Goal: Task Accomplishment & Management: Manage account settings

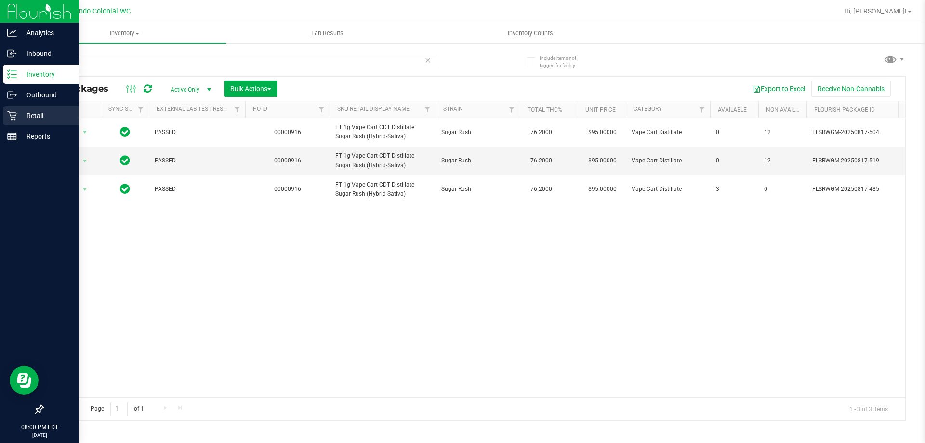
click at [29, 123] on div "Retail" at bounding box center [41, 115] width 76 height 19
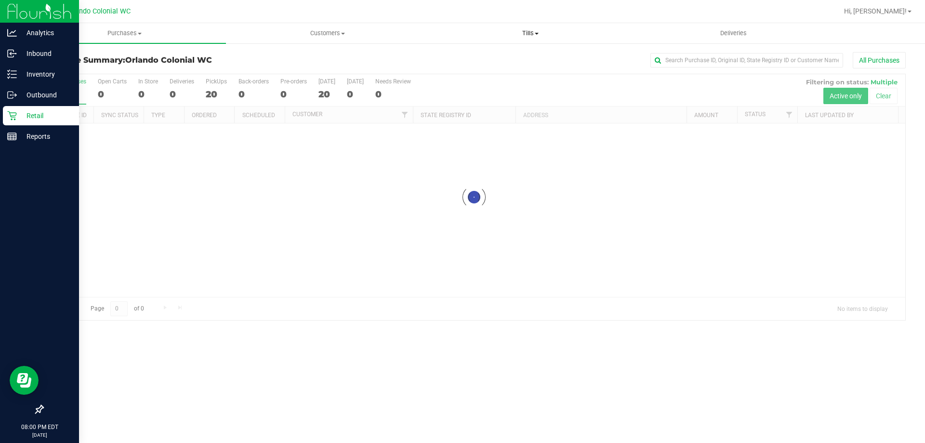
click at [521, 35] on span "Tills" at bounding box center [530, 33] width 202 height 9
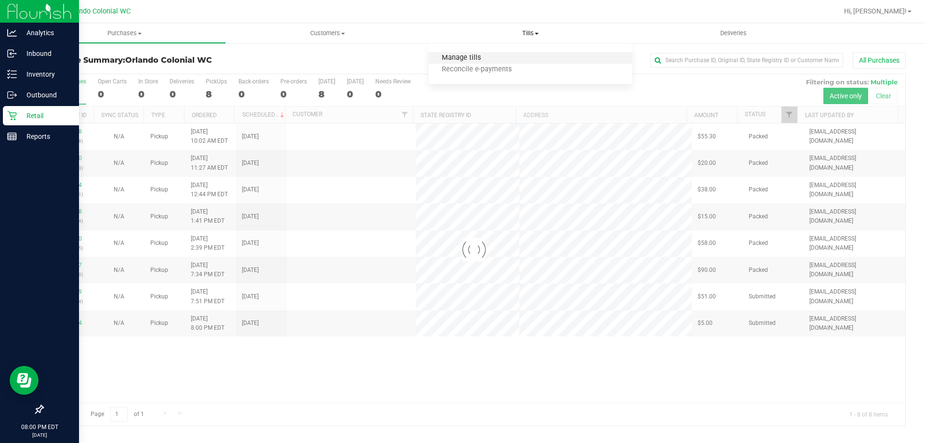
click at [489, 62] on span "Manage tills" at bounding box center [461, 58] width 65 height 8
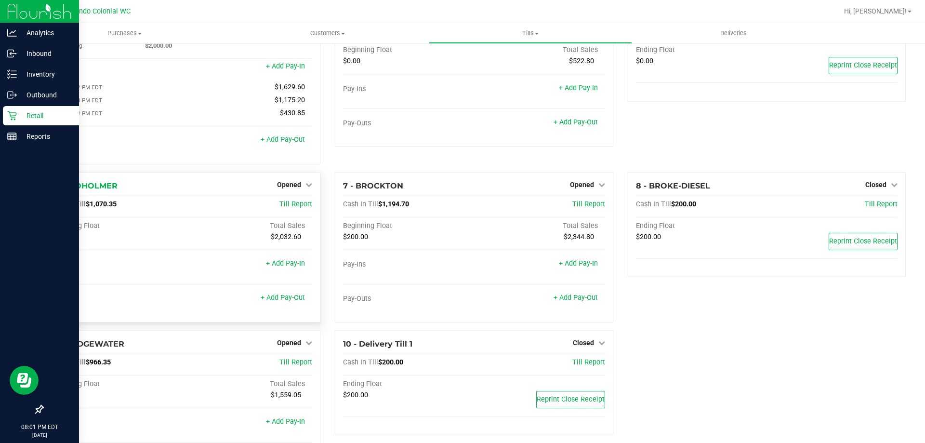
scroll to position [113, 0]
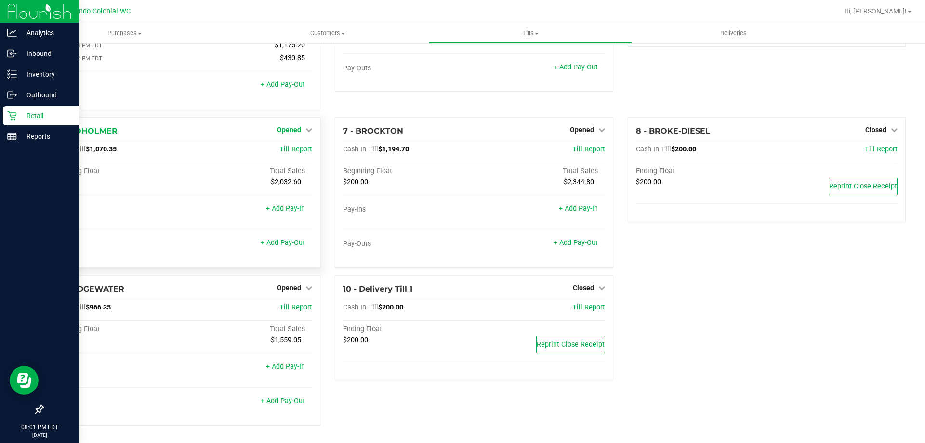
click at [288, 133] on span "Opened" at bounding box center [289, 130] width 24 height 8
click at [288, 152] on link "Close Till" at bounding box center [291, 150] width 26 height 8
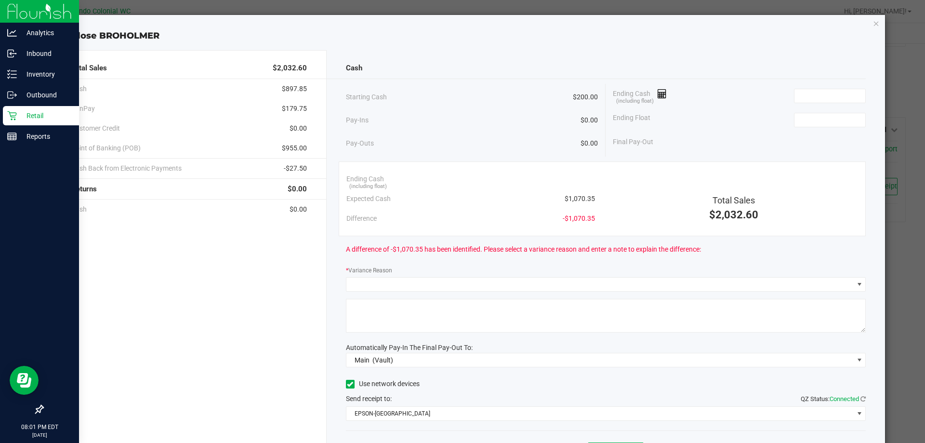
click at [583, 199] on span "$1,070.35" at bounding box center [580, 199] width 30 height 10
copy span "1,070.35"
drag, startPoint x: 792, startPoint y: 94, endPoint x: 799, endPoint y: 94, distance: 7.2
click at [795, 94] on input at bounding box center [830, 95] width 71 height 13
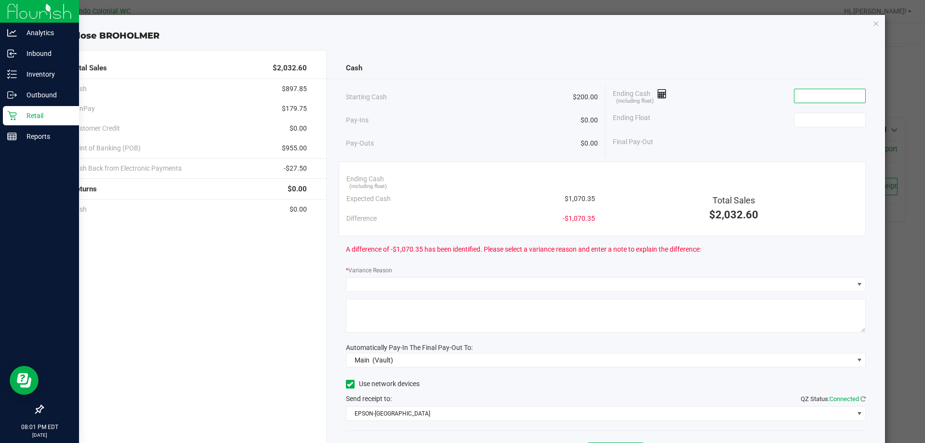
paste input "1070.35"
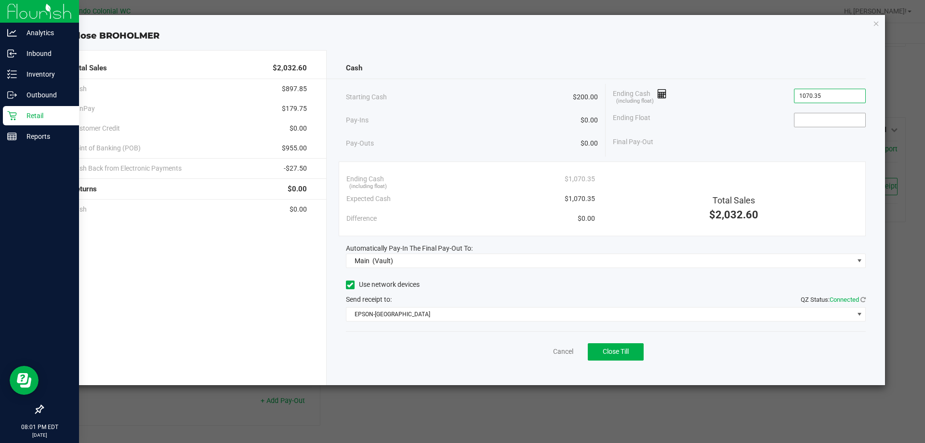
type input "$1,070.35"
click at [816, 122] on input at bounding box center [830, 119] width 71 height 13
type input "$200.00"
click at [789, 65] on div "Cash" at bounding box center [606, 68] width 520 height 21
click at [624, 351] on span "Close Till" at bounding box center [616, 351] width 26 height 8
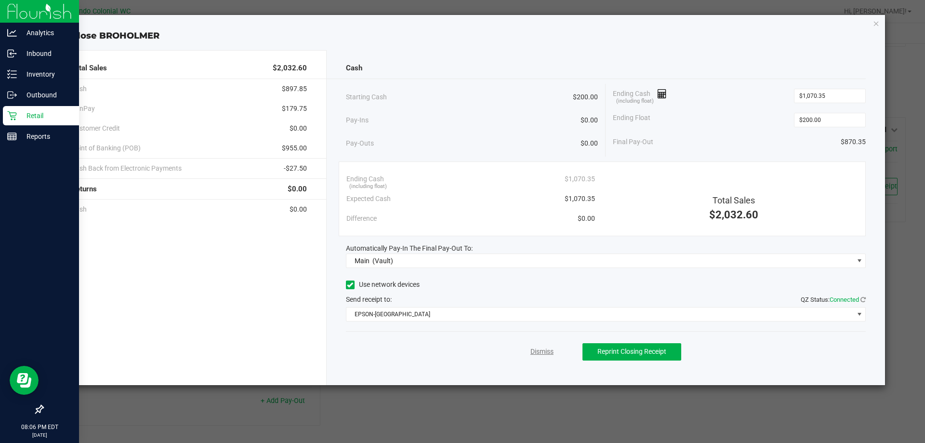
click at [532, 350] on link "Dismiss" at bounding box center [542, 351] width 23 height 10
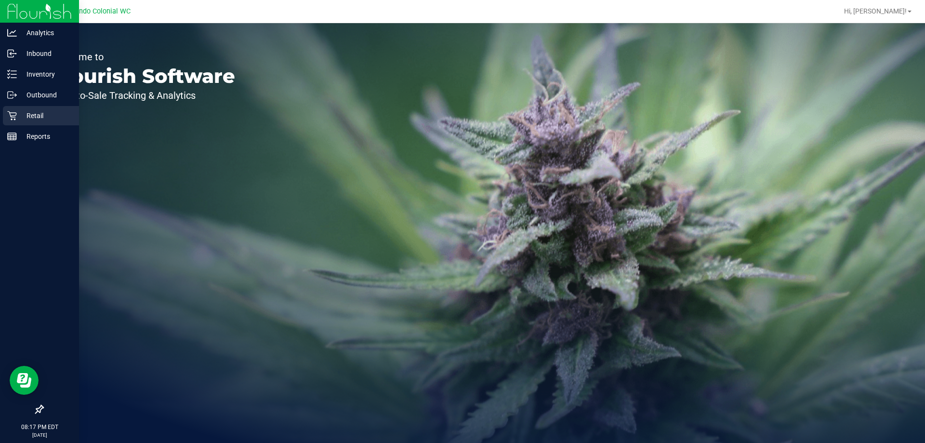
click at [23, 118] on p "Retail" at bounding box center [46, 116] width 58 height 12
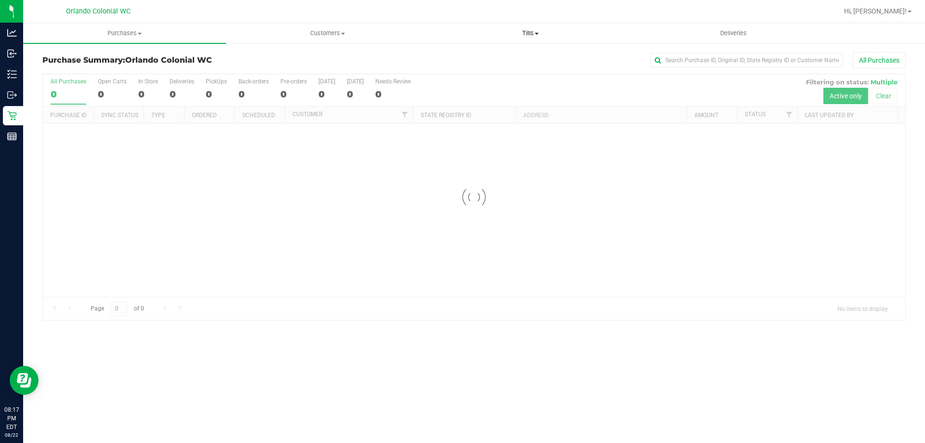
click at [524, 32] on span "Tills" at bounding box center [530, 33] width 202 height 9
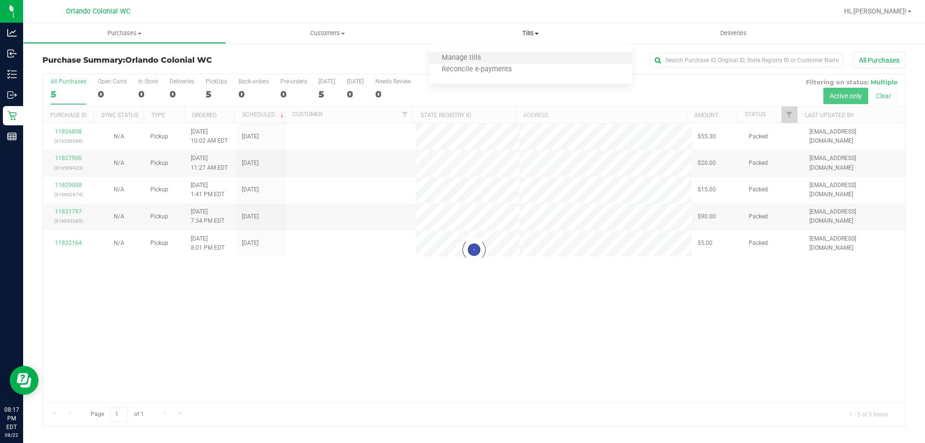
click at [504, 58] on li "Manage tills" at bounding box center [530, 59] width 203 height 12
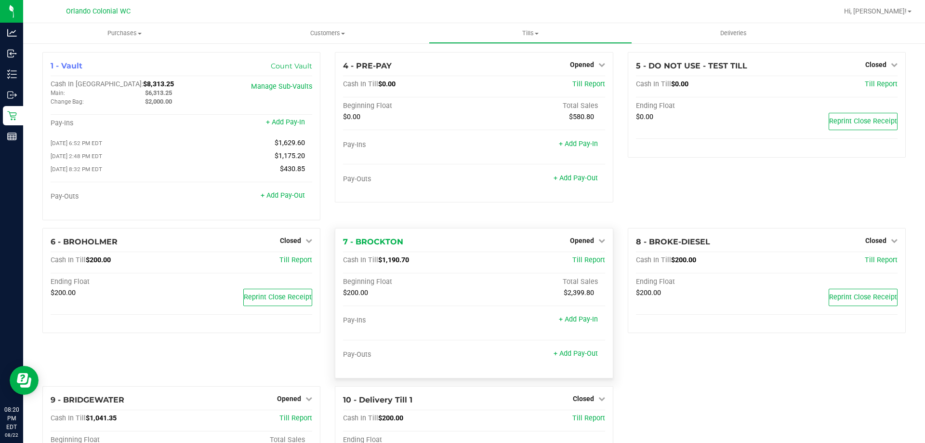
click at [578, 238] on div "Opened" at bounding box center [587, 241] width 35 height 12
click at [580, 240] on span "Opened" at bounding box center [582, 241] width 24 height 8
click at [587, 264] on link "Close Till" at bounding box center [583, 260] width 26 height 8
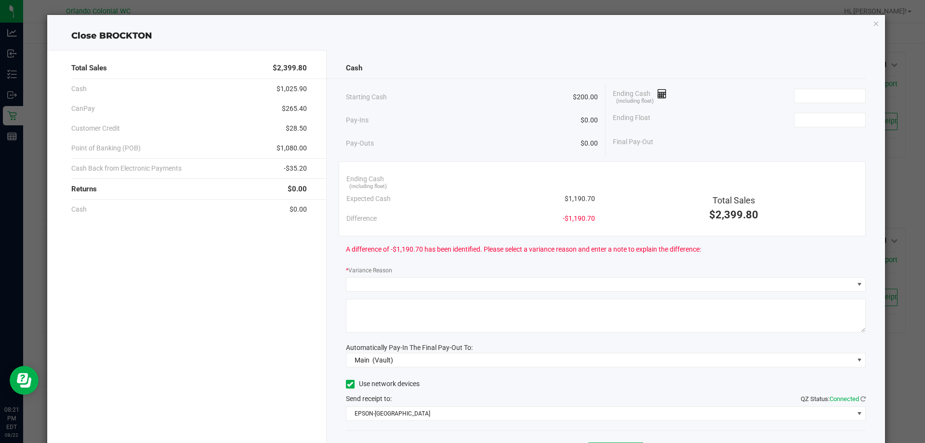
click at [587, 195] on span "$1,190.70" at bounding box center [580, 199] width 30 height 10
copy span "1,190.70"
click at [833, 90] on input at bounding box center [830, 95] width 71 height 13
paste input "1190.7"
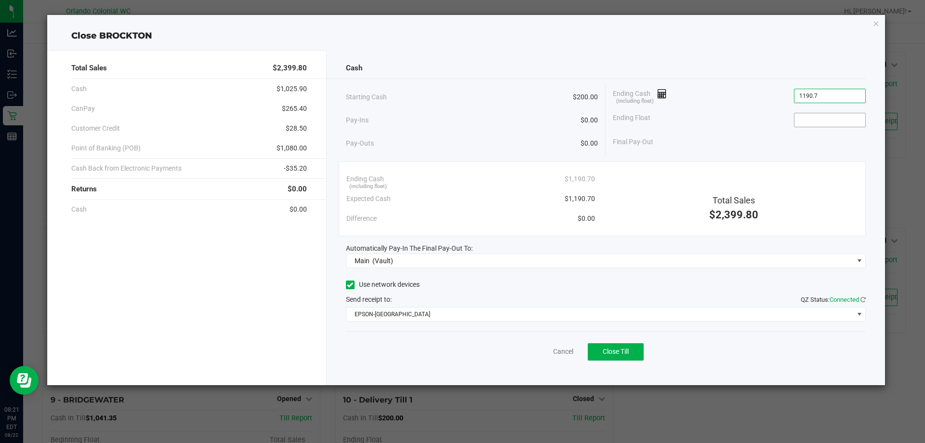
type input "$1,190.70"
click at [816, 119] on input at bounding box center [830, 119] width 71 height 13
type input "$200.00"
click at [750, 58] on div "Cash" at bounding box center [606, 68] width 520 height 21
click at [638, 346] on button "Close Till" at bounding box center [616, 351] width 56 height 17
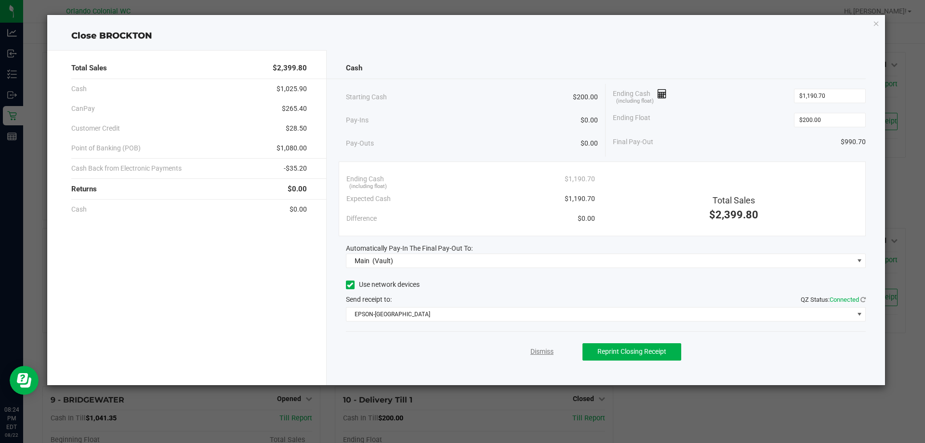
click at [538, 353] on link "Dismiss" at bounding box center [542, 351] width 23 height 10
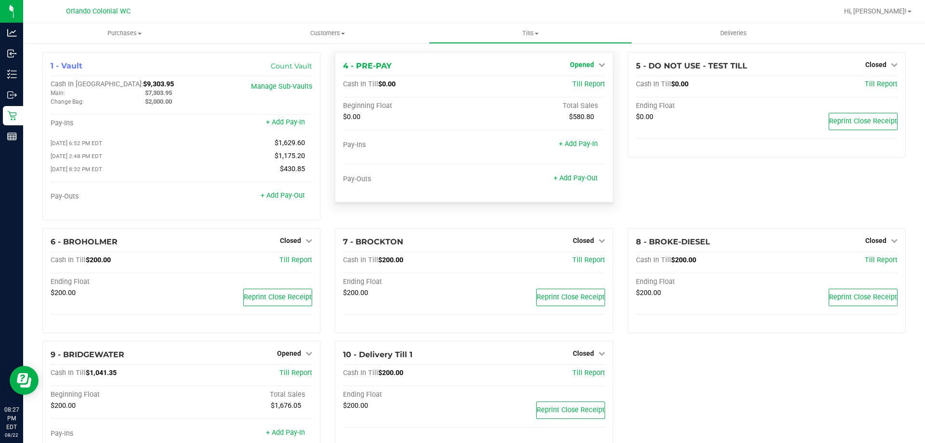
click at [592, 68] on link "Opened" at bounding box center [587, 65] width 35 height 8
click at [584, 88] on link "Close Till" at bounding box center [583, 85] width 26 height 8
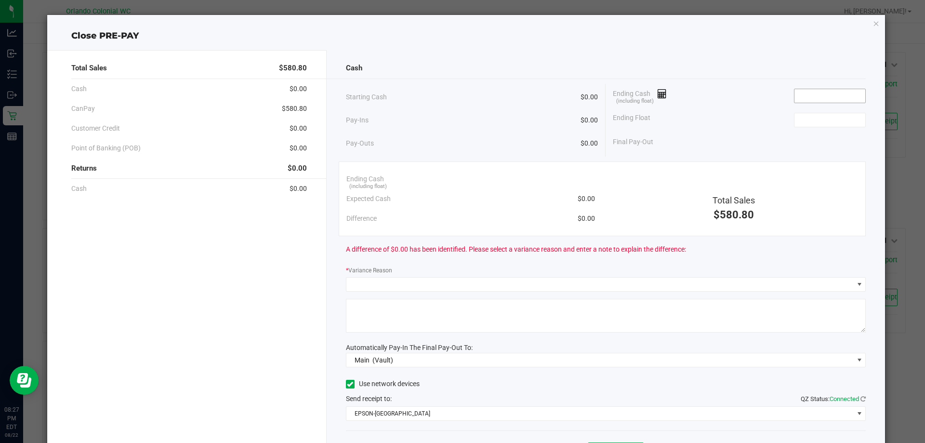
click at [822, 94] on input at bounding box center [830, 95] width 71 height 13
type input "$0.00"
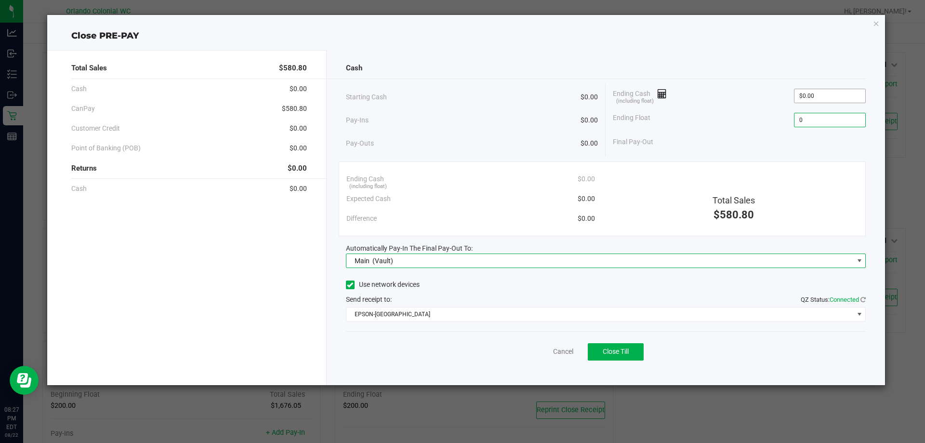
type input "$0.00"
click at [685, 55] on div "Cash Starting Cash $0.00 Pay-Ins $0.00 Pay-Outs $0.00 Ending Cash (including fl…" at bounding box center [606, 217] width 559 height 335
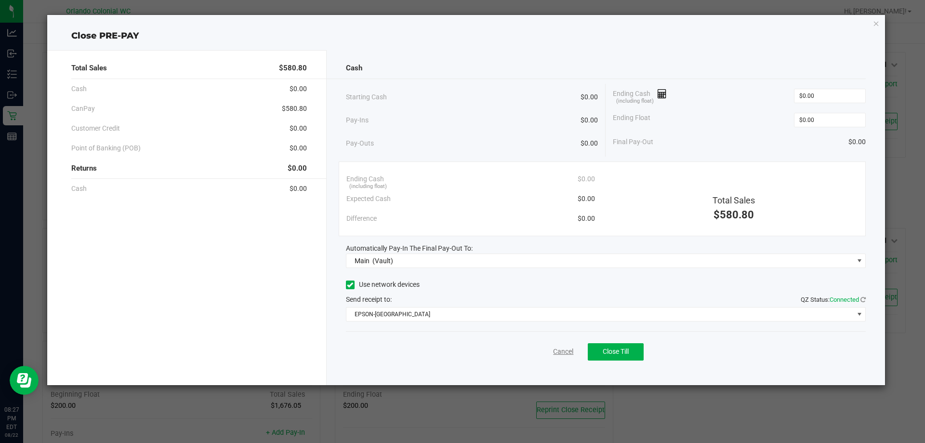
click at [563, 355] on link "Cancel" at bounding box center [563, 351] width 20 height 10
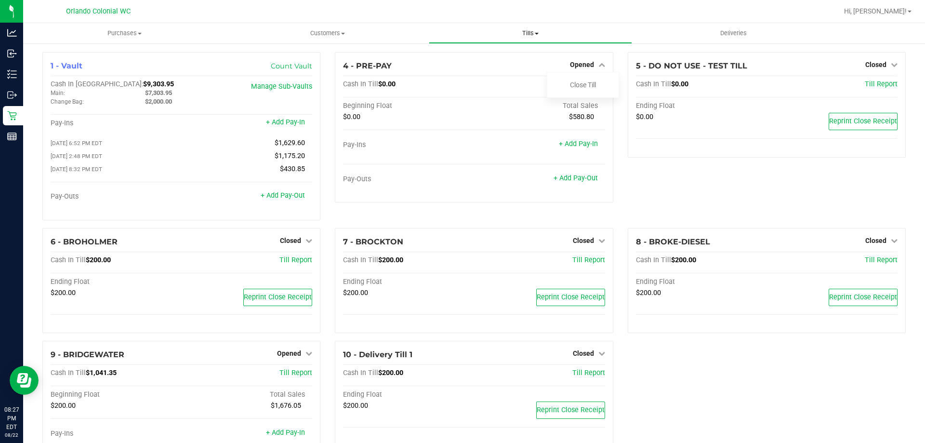
click at [540, 33] on span "Tills" at bounding box center [530, 33] width 202 height 9
click at [503, 65] on li "Reconcile e-payments" at bounding box center [530, 70] width 203 height 12
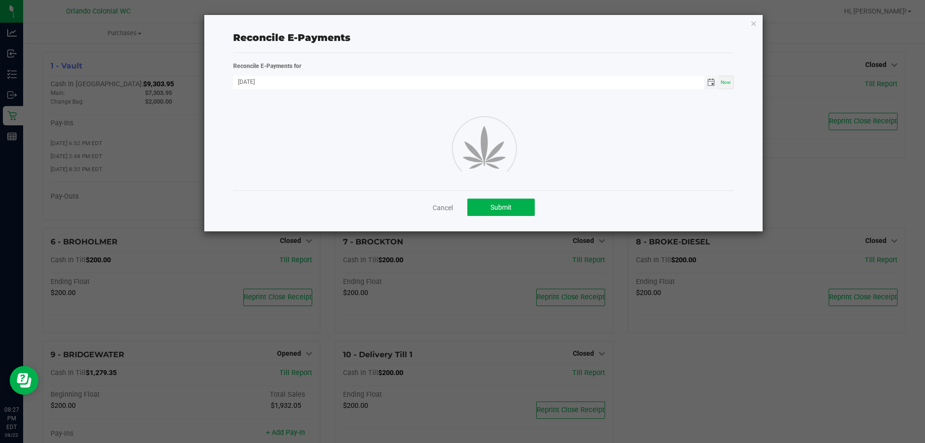
click at [711, 81] on span "Toggle calendar" at bounding box center [711, 83] width 8 height 8
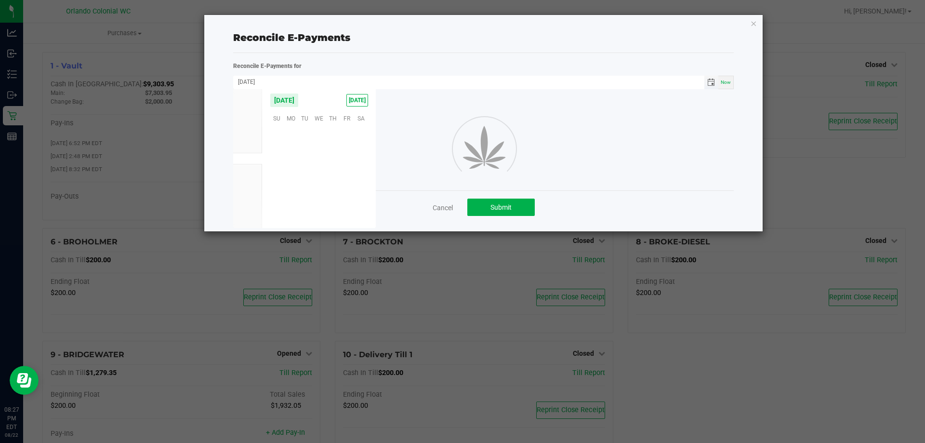
scroll to position [156168, 0]
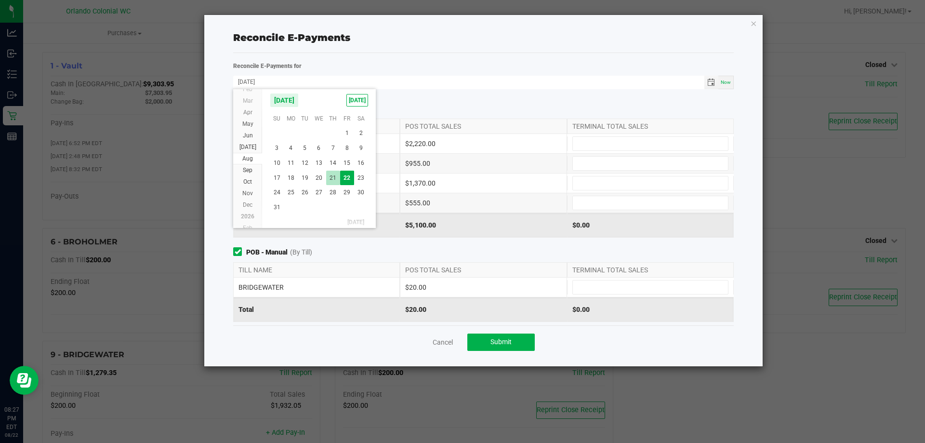
click at [333, 176] on span "21" at bounding box center [333, 178] width 14 height 15
type input "[DATE]"
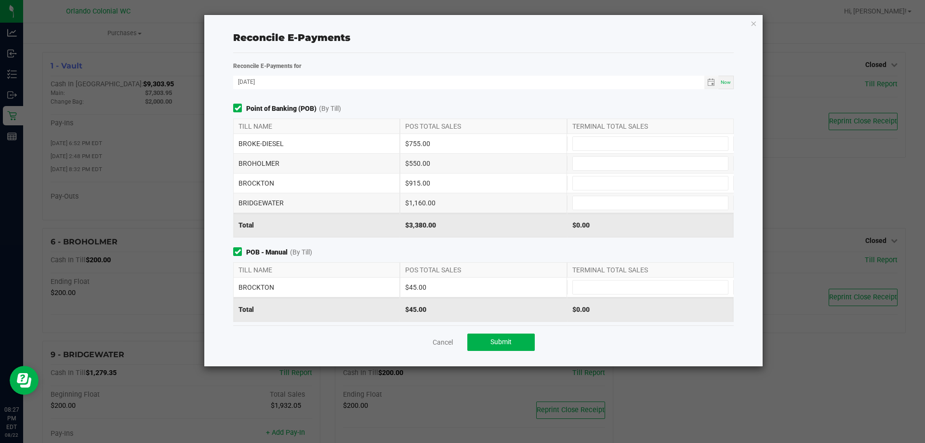
click at [421, 138] on div "$755.00" at bounding box center [483, 143] width 167 height 19
click at [414, 144] on div "$755.00" at bounding box center [483, 143] width 167 height 19
copy div "755.00"
click at [617, 143] on input at bounding box center [650, 143] width 155 height 13
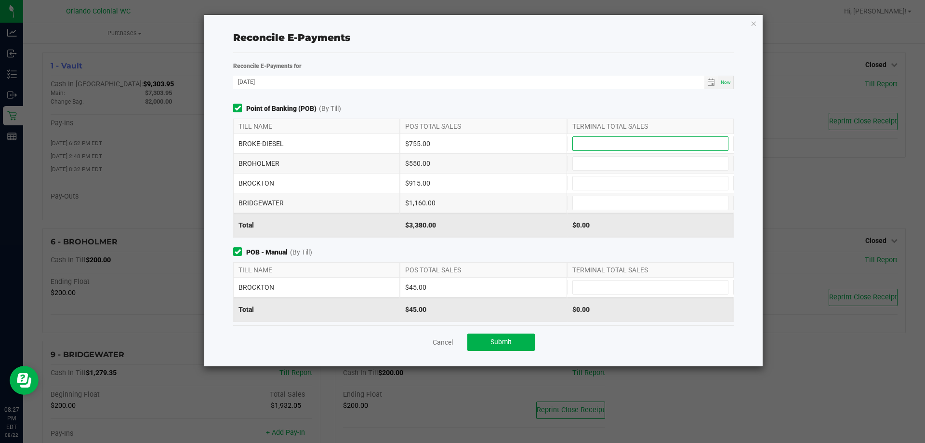
paste input "755"
type input "$755.00"
click at [417, 165] on div "$550.00" at bounding box center [483, 163] width 167 height 19
copy div "550.00"
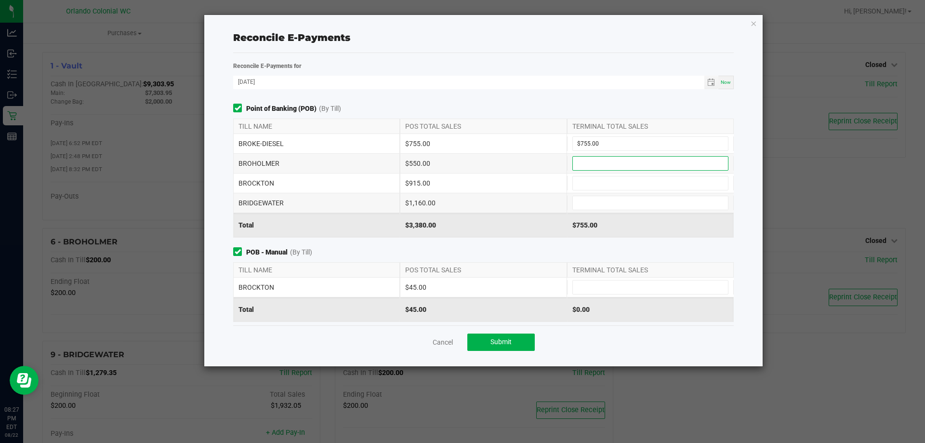
click at [609, 165] on input at bounding box center [650, 163] width 155 height 13
paste input "550"
type input "$550.00"
click at [417, 177] on div "$915.00" at bounding box center [483, 182] width 167 height 19
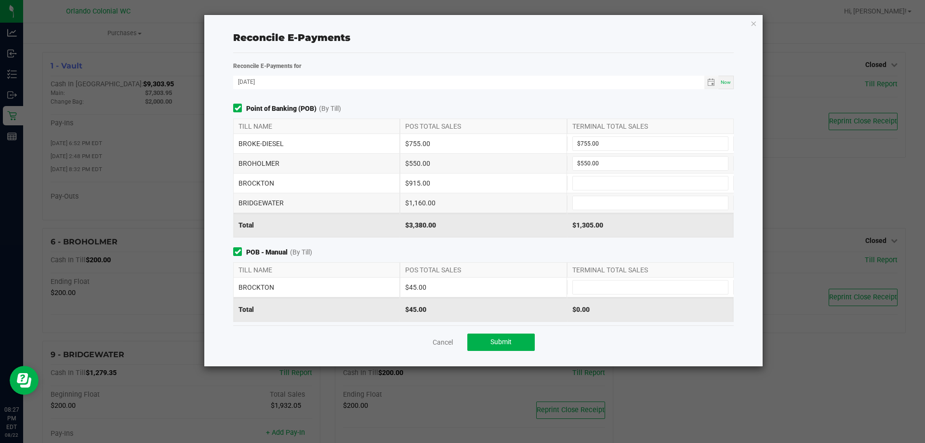
copy div "915.00"
click at [583, 176] on input at bounding box center [650, 182] width 155 height 13
paste input "915"
type input "$915.00"
click at [413, 207] on div "$1,160.00" at bounding box center [483, 202] width 167 height 19
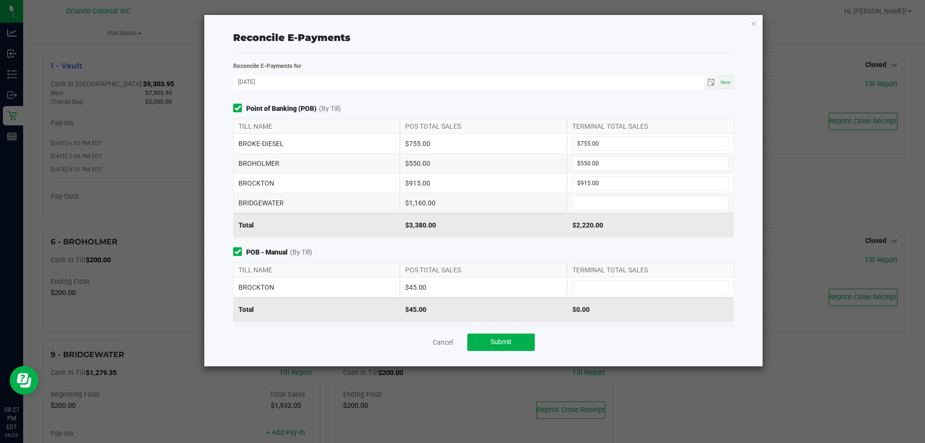
click at [413, 207] on div "$1,160.00" at bounding box center [483, 202] width 167 height 19
copy div "1,160.00"
click at [591, 210] on div "BRIDGEWATER $1,160.00" at bounding box center [483, 203] width 501 height 20
click at [591, 206] on input at bounding box center [650, 202] width 155 height 13
paste input "1160"
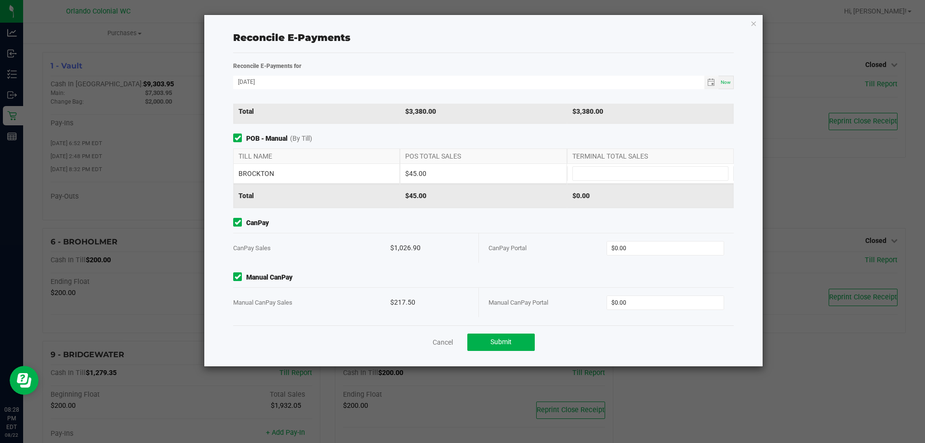
scroll to position [114, 0]
type input "$1,160.00"
click at [418, 175] on div "$45.00" at bounding box center [483, 172] width 167 height 19
copy div "45.00"
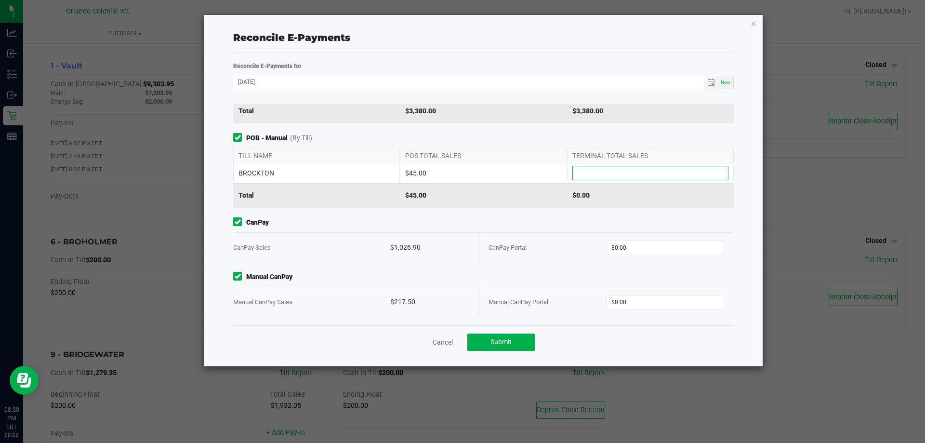
click at [610, 175] on input at bounding box center [650, 172] width 155 height 13
paste input "45"
type input "$45.00"
click at [399, 248] on div "$1,026.90" at bounding box center [429, 247] width 79 height 29
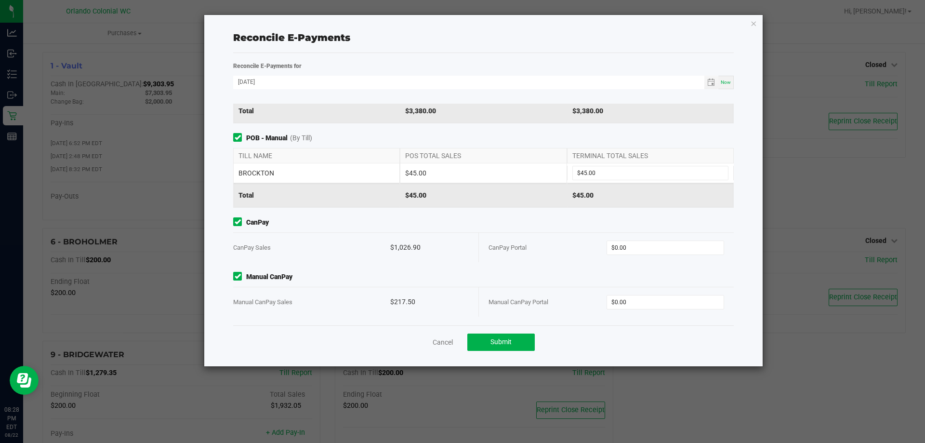
copy div "1,026.90"
click at [660, 238] on div "CanPay Portal $0.00" at bounding box center [607, 247] width 236 height 29
click at [659, 241] on input "0" at bounding box center [665, 247] width 117 height 13
paste input "1026.9"
type input "$1,026.90"
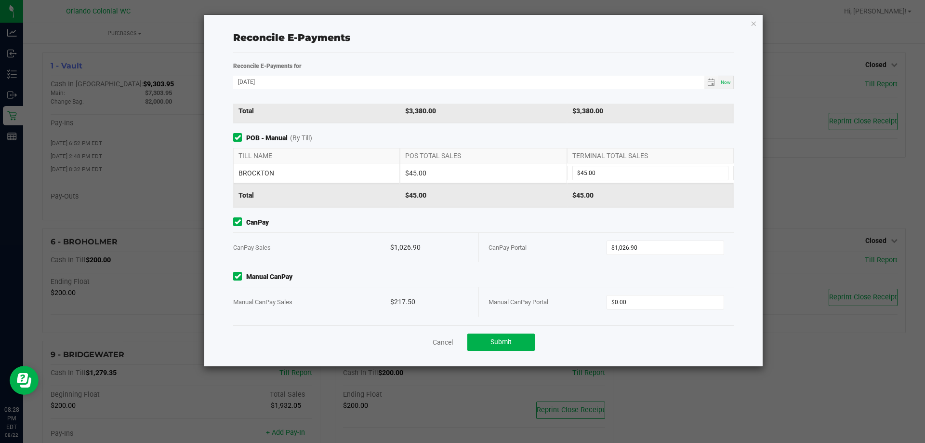
click at [407, 300] on div "$217.50" at bounding box center [429, 301] width 79 height 29
copy div "217.50"
click at [630, 307] on input "0" at bounding box center [665, 301] width 117 height 13
paste input "217.5"
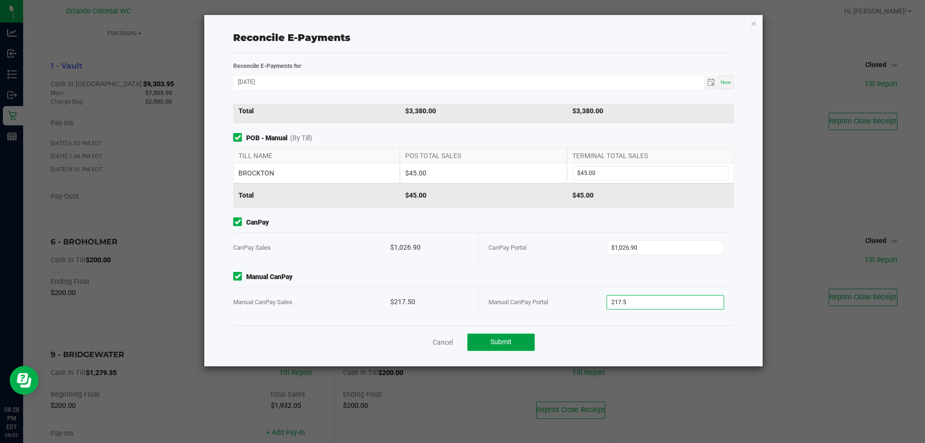
type input "$217.50"
click at [507, 345] on span "Submit" at bounding box center [501, 342] width 21 height 8
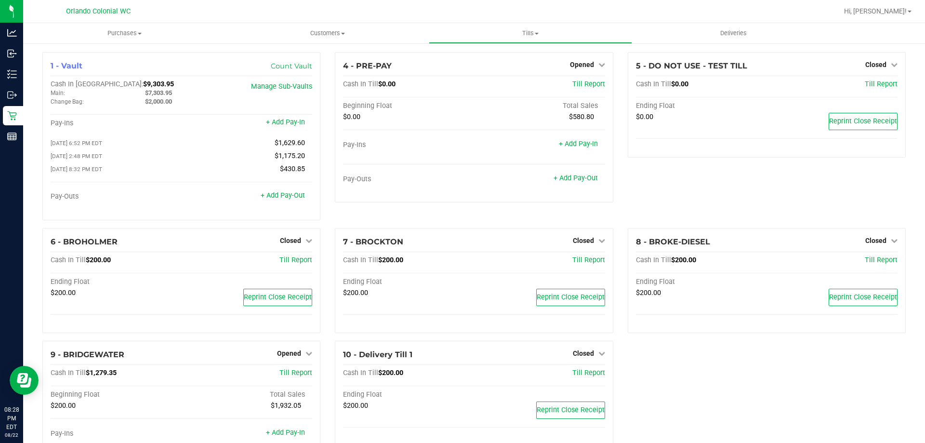
click at [401, 212] on div "4 - PRE-PAY Opened Close Till Cash In Till $0.00 Till Report Beginning Float To…" at bounding box center [474, 140] width 292 height 176
click at [507, 33] on span "Tills" at bounding box center [530, 33] width 202 height 9
click at [621, 190] on div "5 - DO NOT USE - TEST TILL Closed Open Till Cash In Till $0.00 Till Report Endi…" at bounding box center [767, 140] width 292 height 176
click at [575, 64] on span "Opened" at bounding box center [582, 65] width 24 height 8
click at [570, 87] on link "Close Till" at bounding box center [583, 85] width 26 height 8
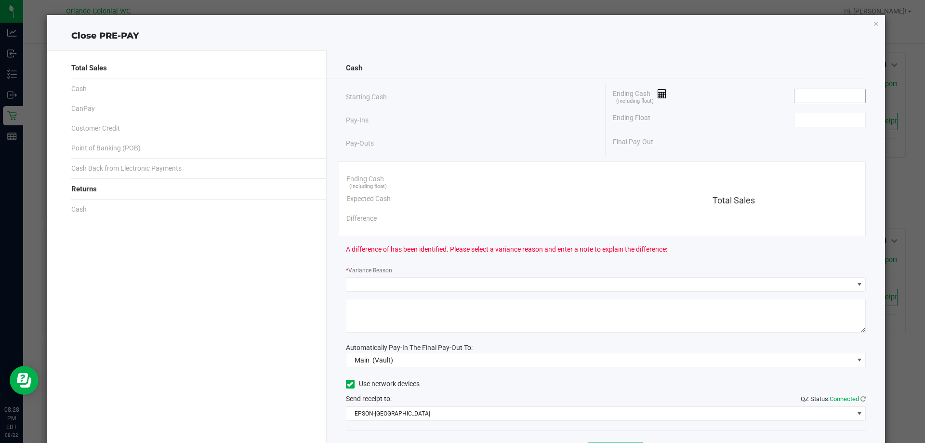
click at [813, 89] on div "Ending Cash (including float)" at bounding box center [739, 96] width 253 height 24
click at [813, 92] on input at bounding box center [830, 95] width 71 height 13
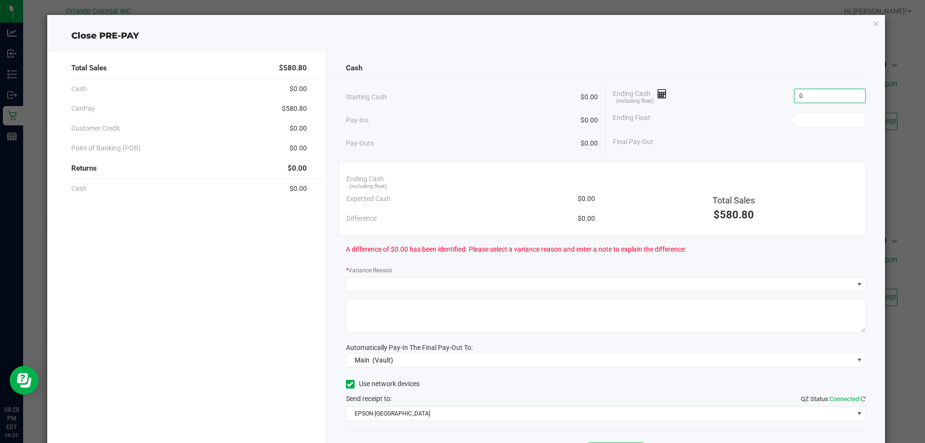
type input "$0.00"
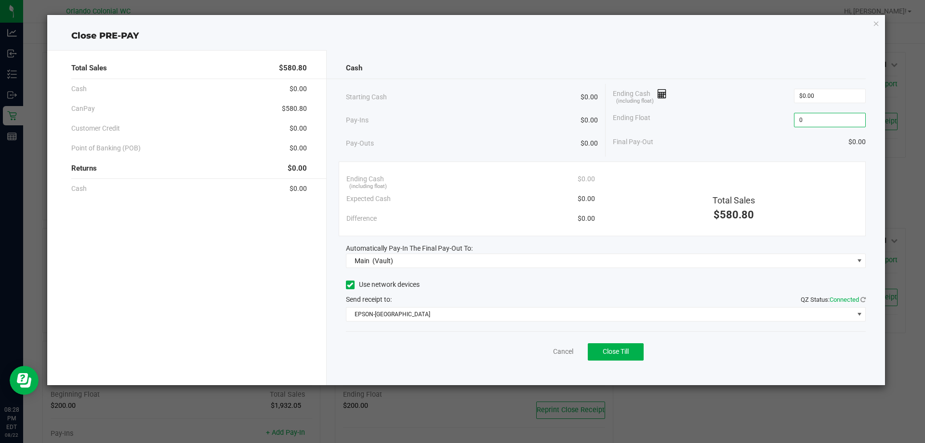
type input "$0.00"
click at [816, 75] on div "Cash" at bounding box center [606, 68] width 520 height 21
click at [623, 352] on span "Close Till" at bounding box center [616, 351] width 26 height 8
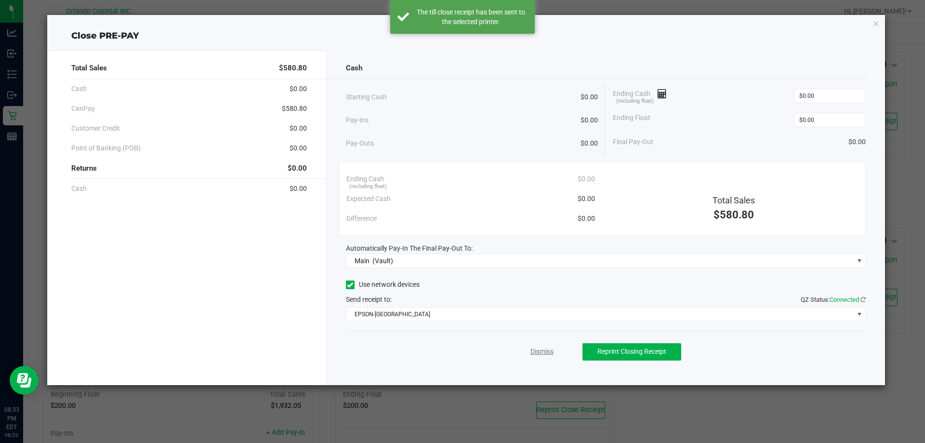
click at [544, 349] on link "Dismiss" at bounding box center [542, 351] width 23 height 10
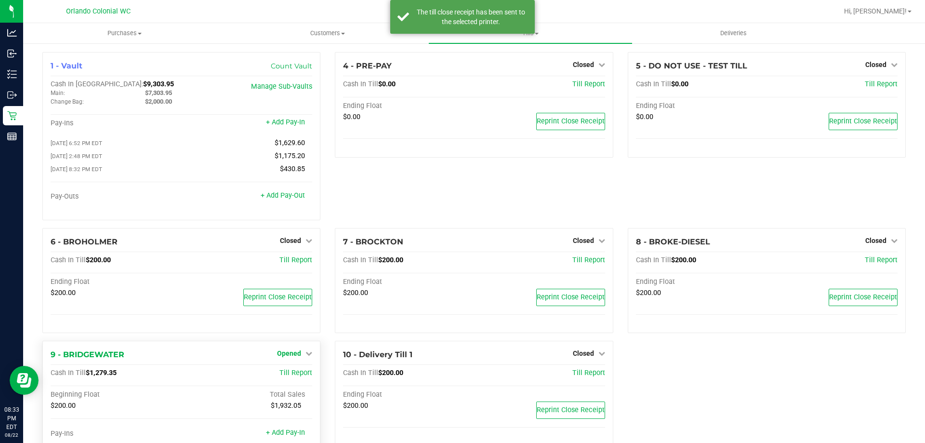
click at [291, 357] on span "Opened" at bounding box center [289, 353] width 24 height 8
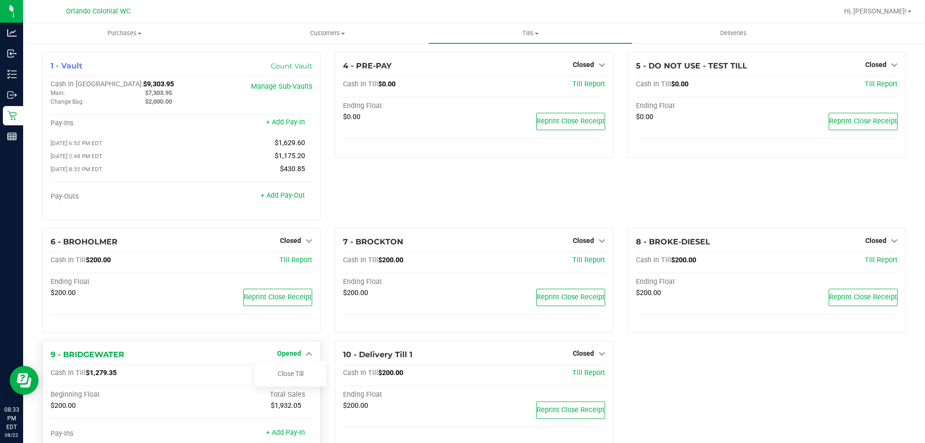
click at [288, 373] on link "Close Till" at bounding box center [291, 374] width 26 height 8
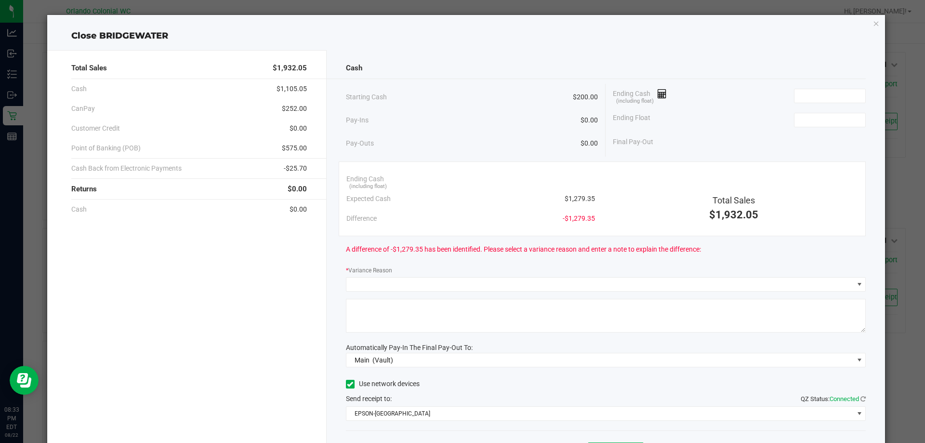
click at [578, 197] on span "$1,279.35" at bounding box center [580, 199] width 30 height 10
copy span "1,279.35"
click at [810, 99] on input at bounding box center [830, 95] width 71 height 13
paste input "1279.35"
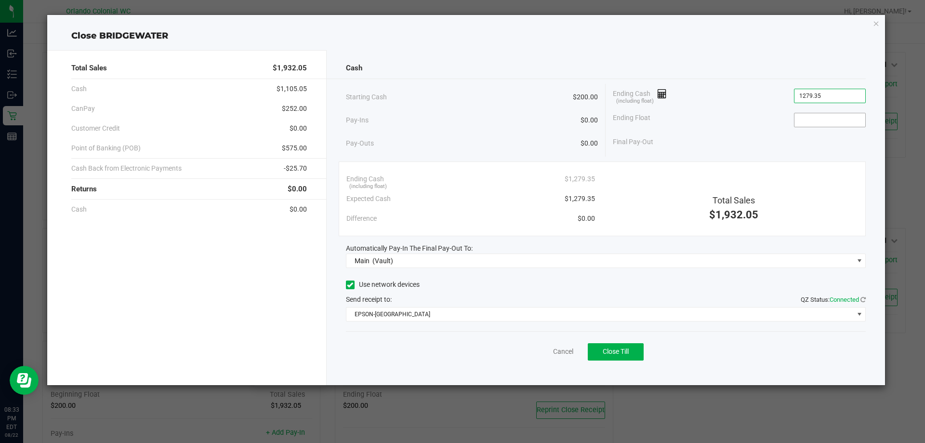
type input "$1,279.35"
click at [835, 121] on input at bounding box center [830, 119] width 71 height 13
click at [629, 349] on span "Close Till" at bounding box center [616, 351] width 26 height 8
type input "$200.00"
click at [542, 354] on link "Dismiss" at bounding box center [542, 351] width 23 height 10
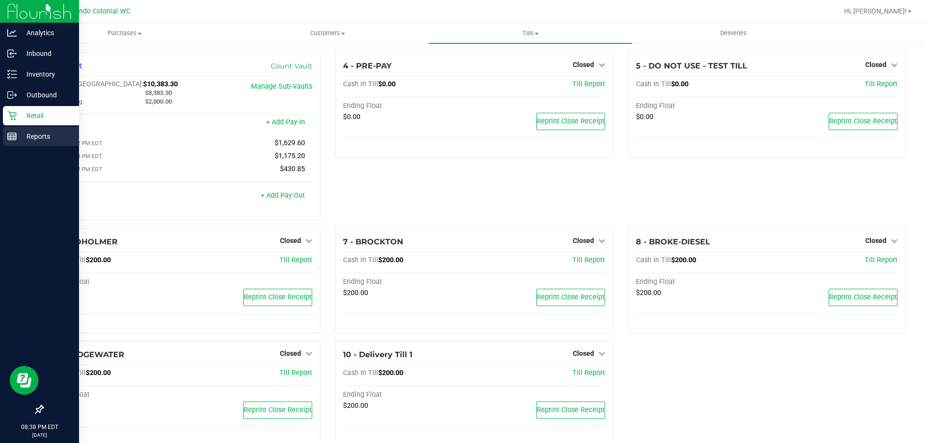
click at [12, 140] on rect at bounding box center [12, 136] width 9 height 7
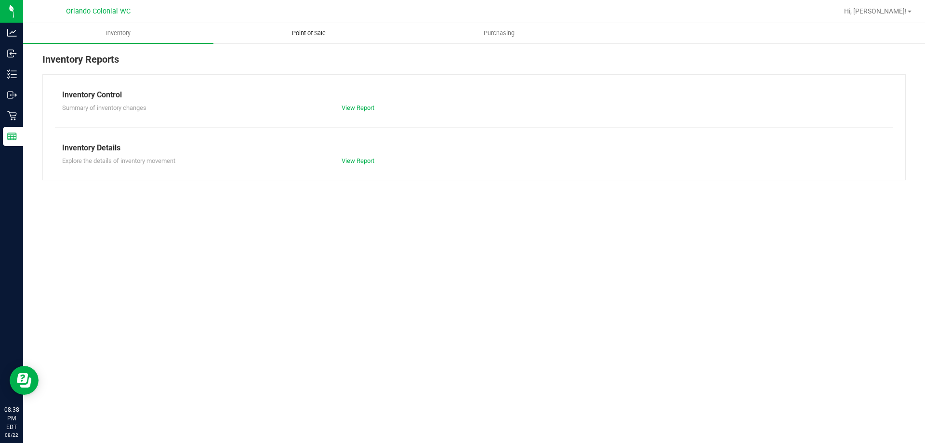
click at [290, 33] on span "Point of Sale" at bounding box center [309, 33] width 60 height 9
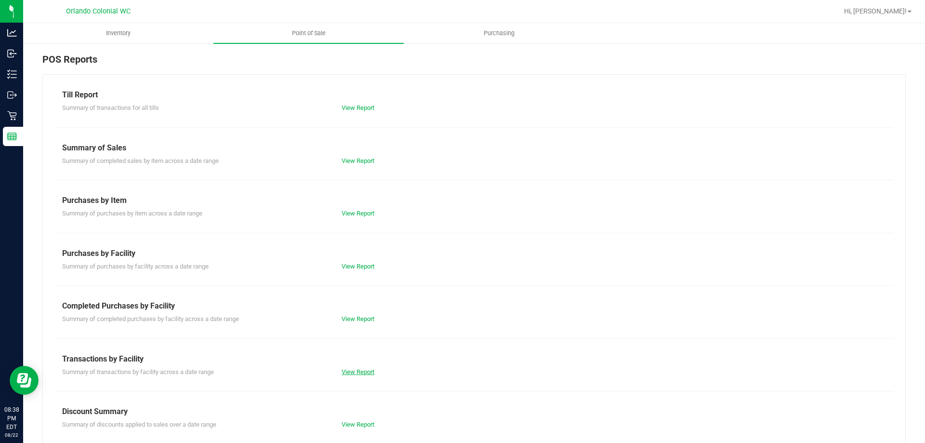
drag, startPoint x: 366, startPoint y: 365, endPoint x: 363, endPoint y: 371, distance: 6.9
click at [364, 369] on div "Summary of transactions by facility across a date range View Report" at bounding box center [474, 371] width 838 height 12
click at [363, 371] on link "View Report" at bounding box center [358, 371] width 33 height 7
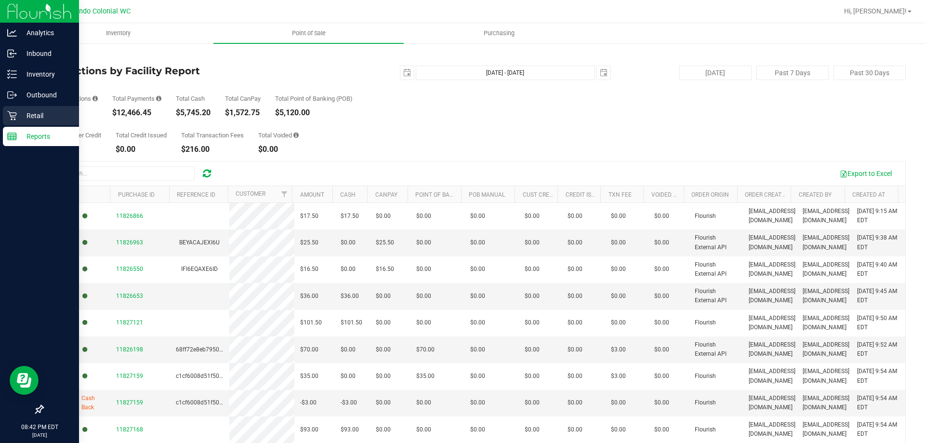
click at [22, 121] on div "Retail" at bounding box center [41, 115] width 76 height 19
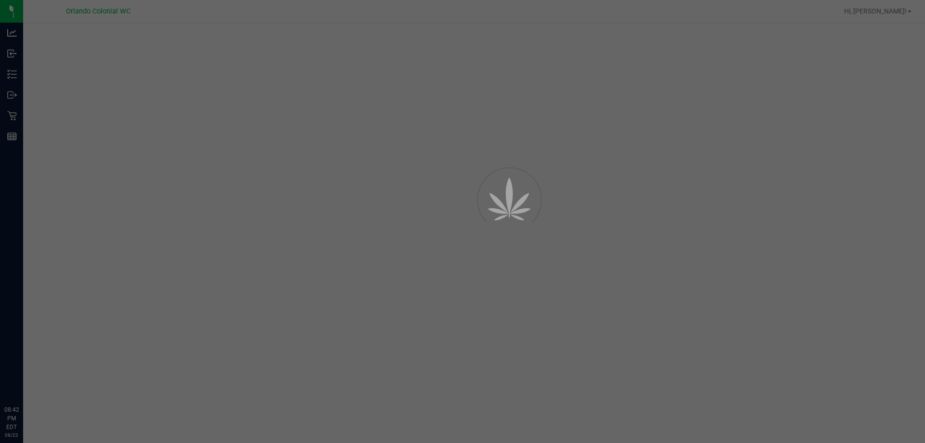
click at [465, 158] on div at bounding box center [462, 221] width 925 height 443
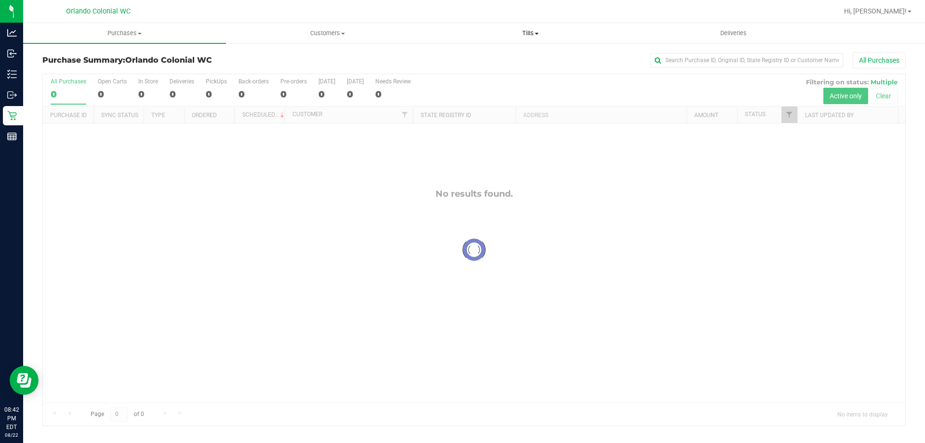
click at [518, 35] on span "Tills" at bounding box center [530, 33] width 202 height 9
click at [470, 61] on span "Manage tills" at bounding box center [461, 58] width 65 height 8
click at [465, 55] on span "Manage tills" at bounding box center [461, 58] width 65 height 8
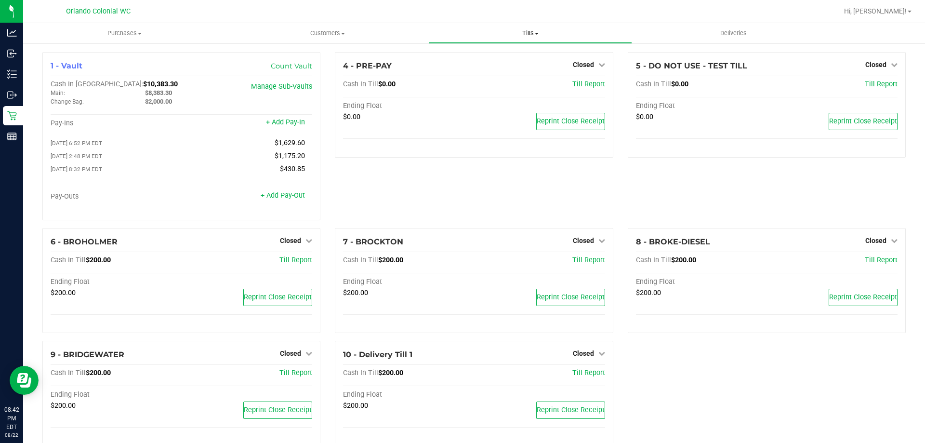
click at [525, 33] on span "Tills" at bounding box center [530, 33] width 202 height 9
click at [155, 93] on span "$8,383.30" at bounding box center [158, 92] width 27 height 7
copy span "8,383.30"
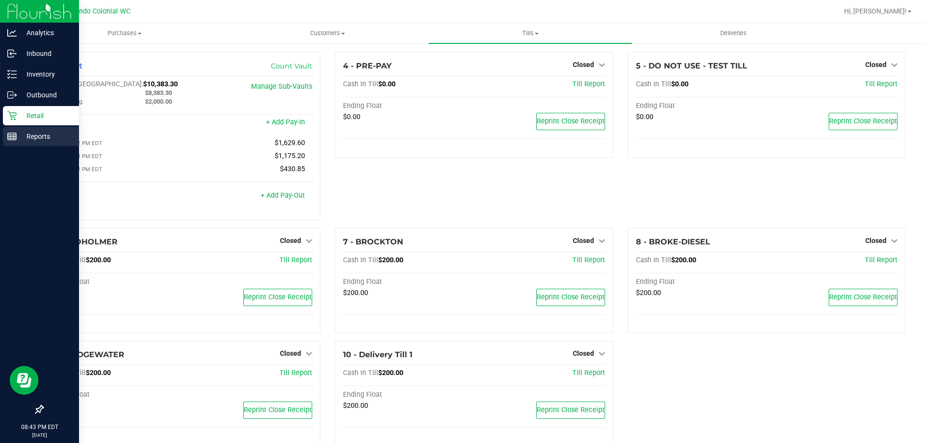
click at [32, 145] on div "Reports" at bounding box center [41, 136] width 76 height 19
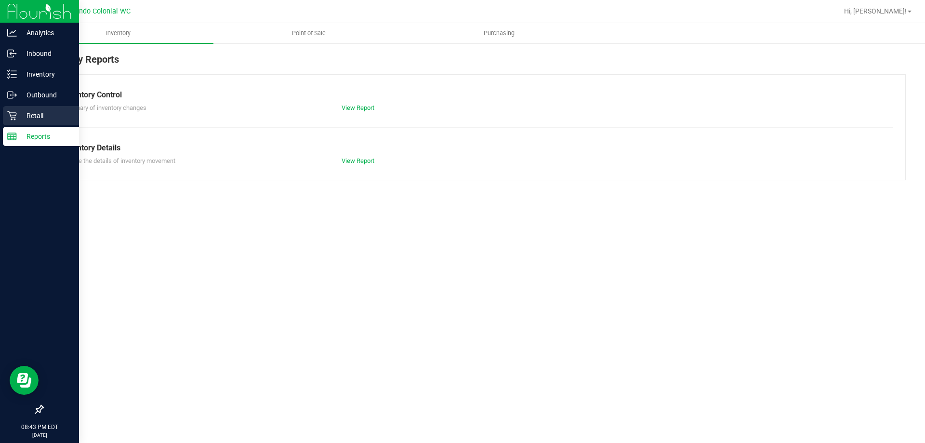
click at [10, 116] on icon at bounding box center [12, 116] width 10 height 10
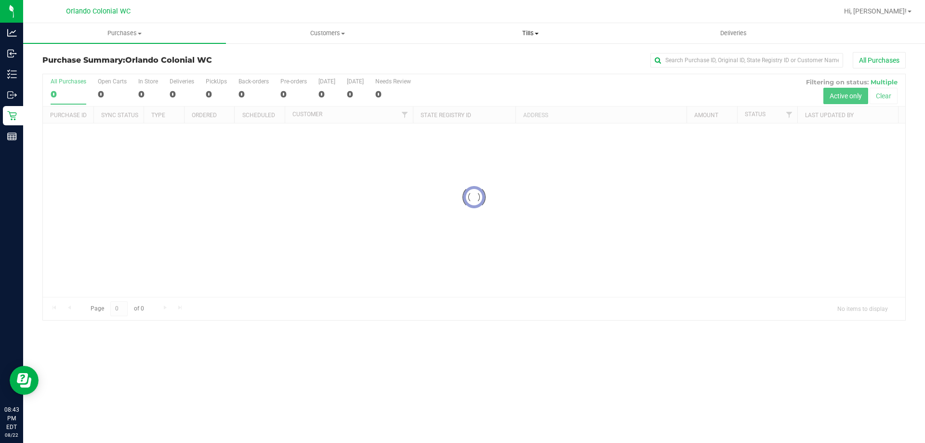
click at [540, 30] on span "Tills" at bounding box center [530, 33] width 202 height 9
click at [481, 58] on span "Manage tills" at bounding box center [461, 58] width 65 height 8
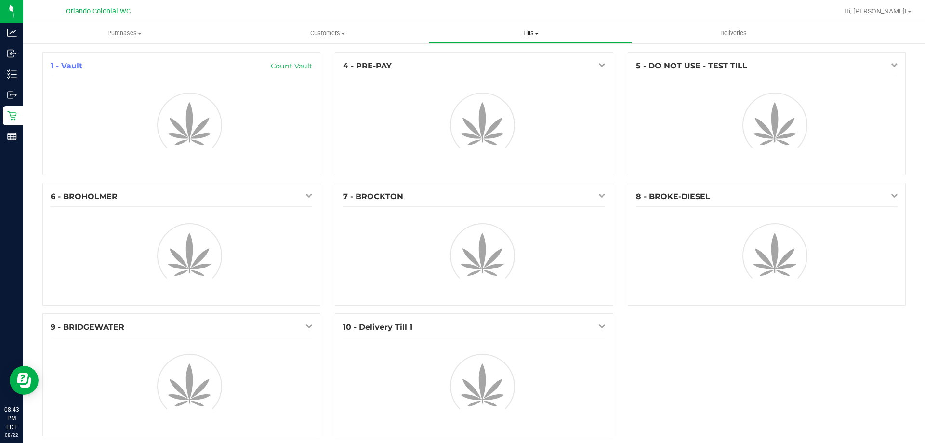
click at [541, 33] on span "Tills" at bounding box center [530, 33] width 202 height 9
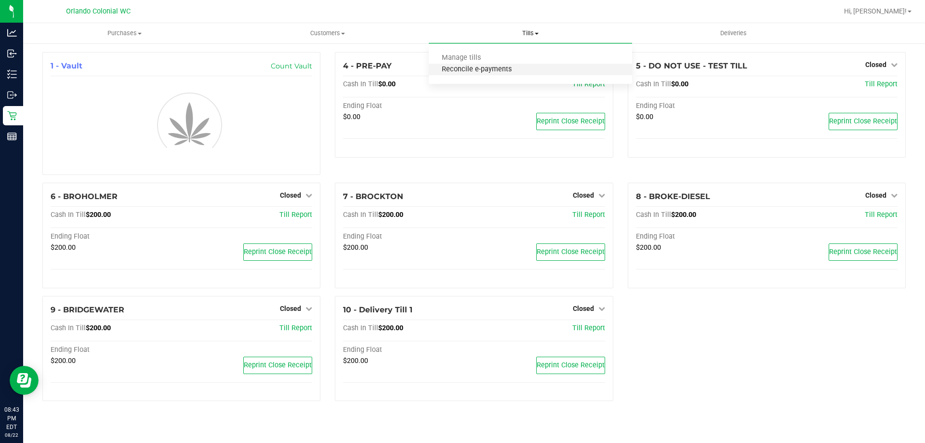
click at [497, 67] on span "Reconcile e-payments" at bounding box center [477, 70] width 96 height 8
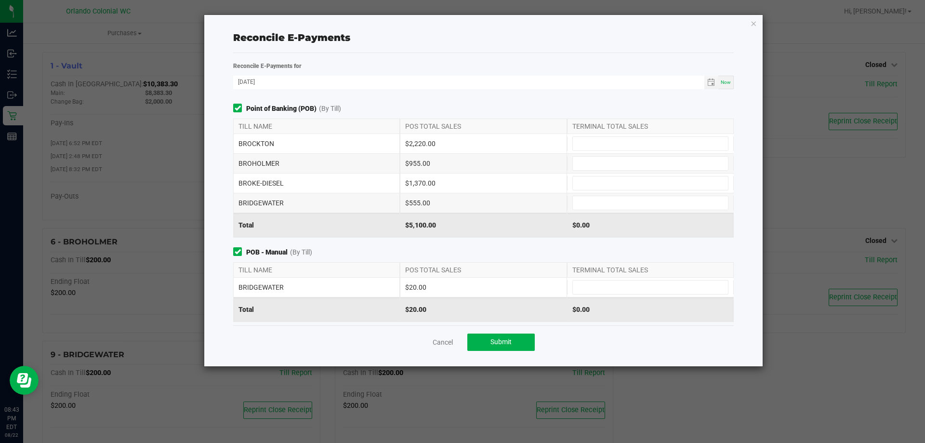
click at [411, 143] on div "$2,220.00" at bounding box center [483, 143] width 167 height 19
copy div "2,220.00"
click at [677, 142] on input at bounding box center [650, 143] width 155 height 13
paste input "2220"
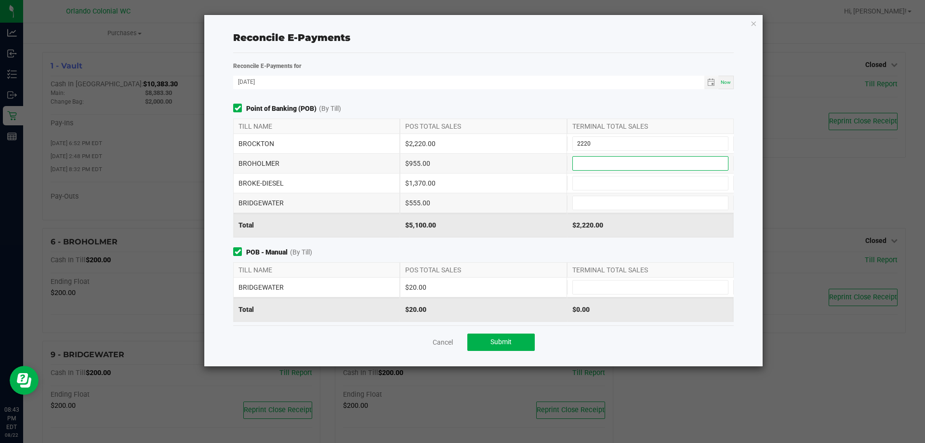
type input "$2,220.00"
click at [653, 164] on input at bounding box center [650, 163] width 155 height 13
type input "$955.00"
type input "$1,370.00"
type input "$555.00"
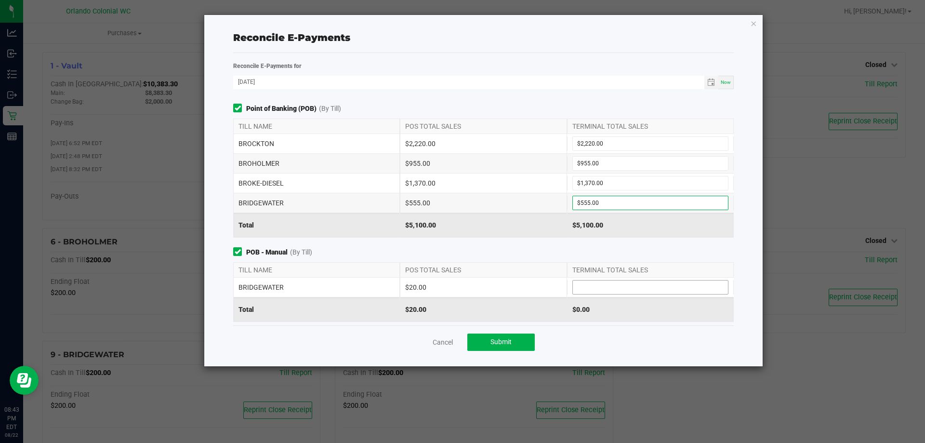
click at [619, 281] on input at bounding box center [650, 286] width 155 height 13
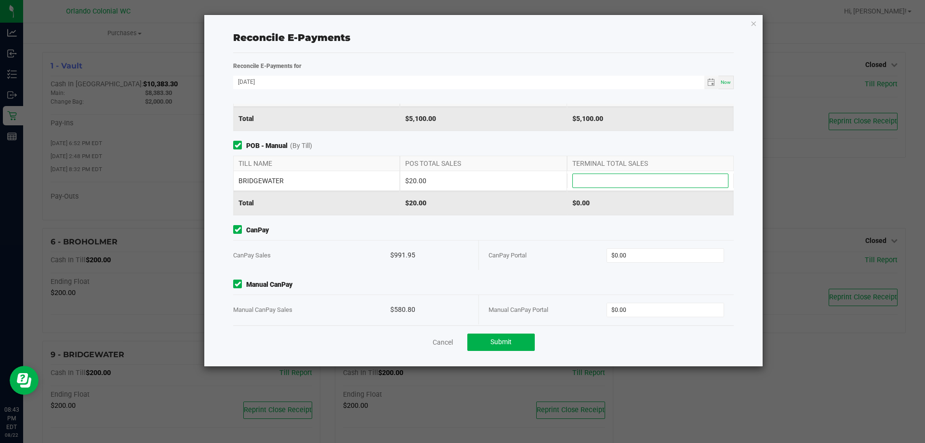
scroll to position [114, 0]
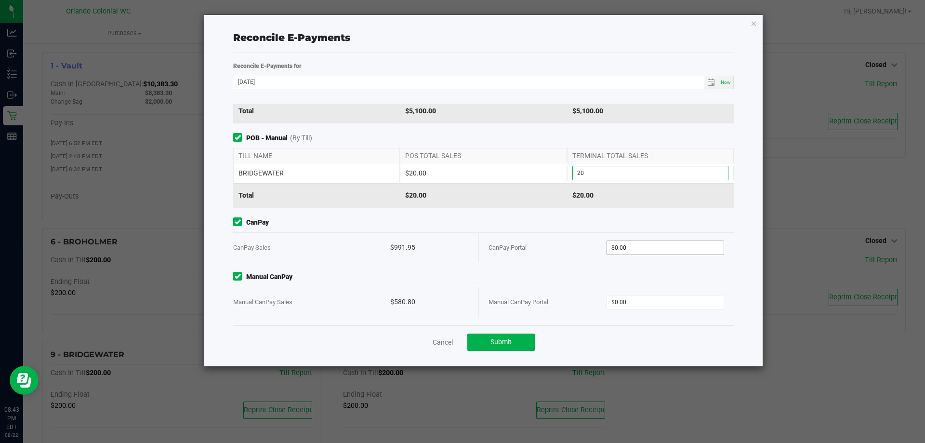
type input "$20.00"
click at [621, 247] on input "0" at bounding box center [665, 247] width 117 height 13
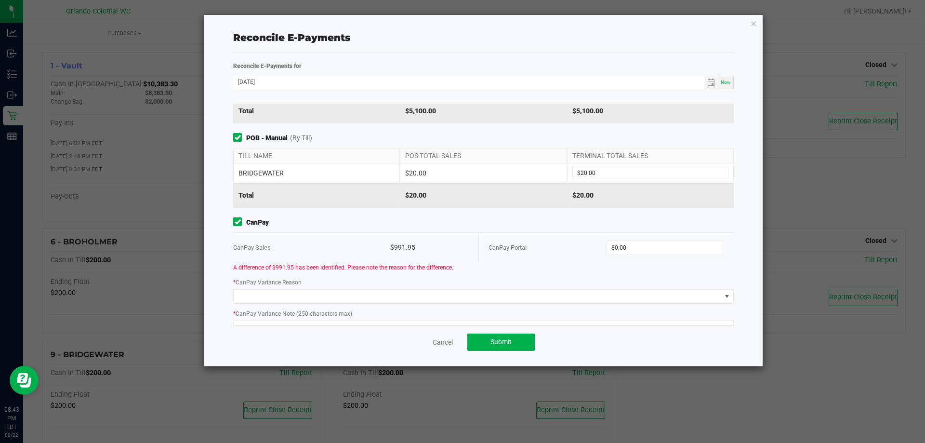
click at [402, 246] on div "$991.95" at bounding box center [429, 247] width 79 height 29
copy div "991.95"
click at [657, 252] on input "0" at bounding box center [665, 247] width 117 height 13
paste input "991.95"
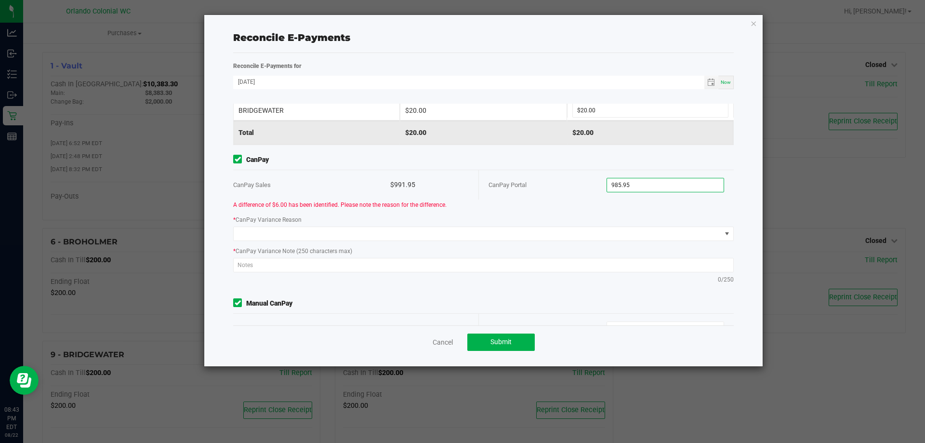
scroll to position [203, 0]
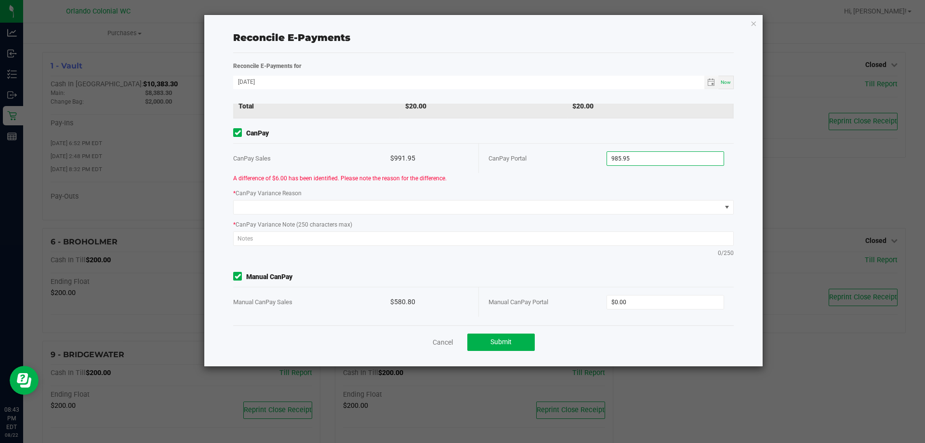
click at [620, 158] on input "985.95" at bounding box center [665, 158] width 117 height 13
paste input "91"
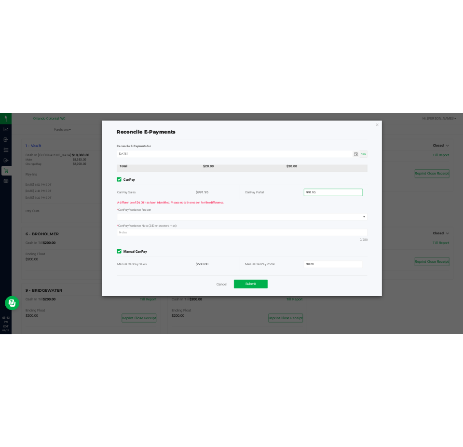
scroll to position [114, 0]
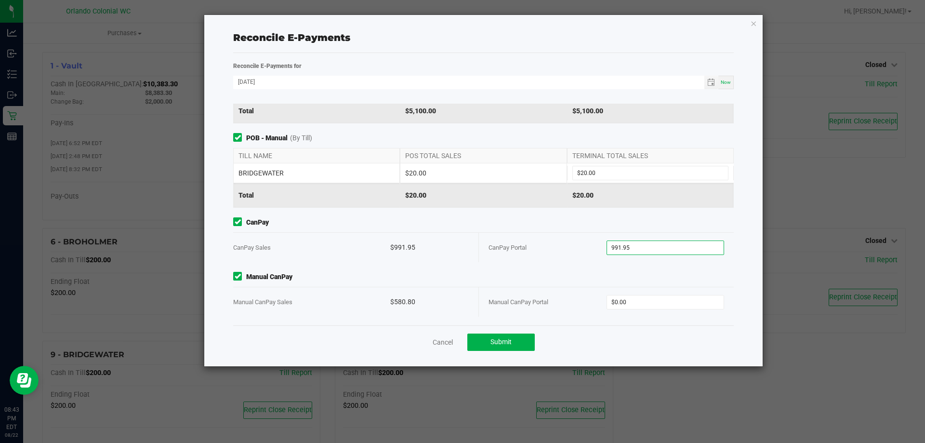
type input "$991.95"
click at [406, 301] on div "$580.80" at bounding box center [429, 301] width 79 height 29
copy div "580.80"
click at [626, 298] on input "0" at bounding box center [665, 301] width 117 height 13
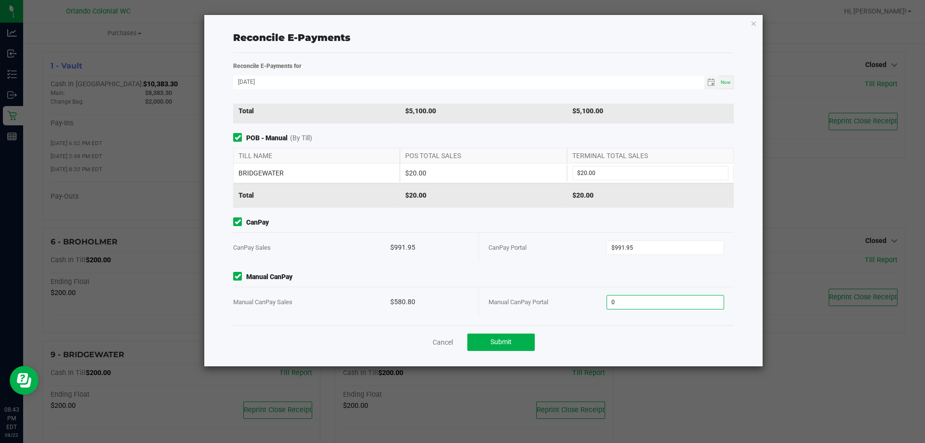
paste input "580.8"
type input "$580.80"
click at [497, 344] on span "Submit" at bounding box center [501, 342] width 21 height 8
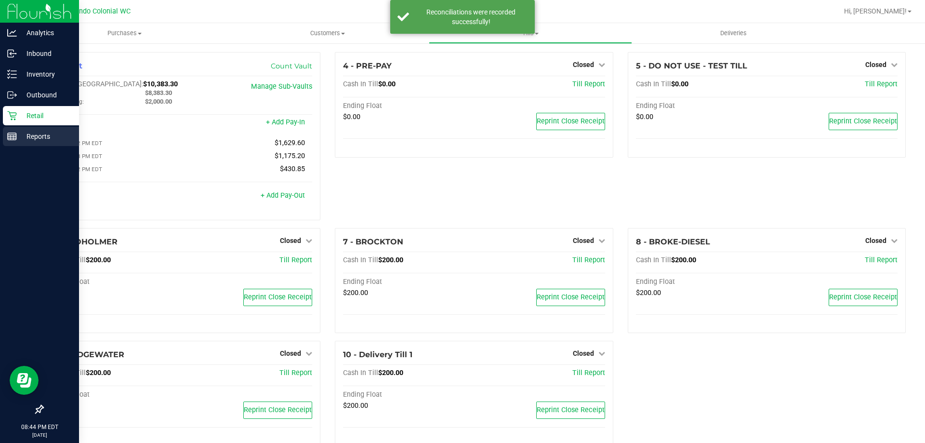
click at [8, 142] on div "Reports" at bounding box center [41, 136] width 76 height 19
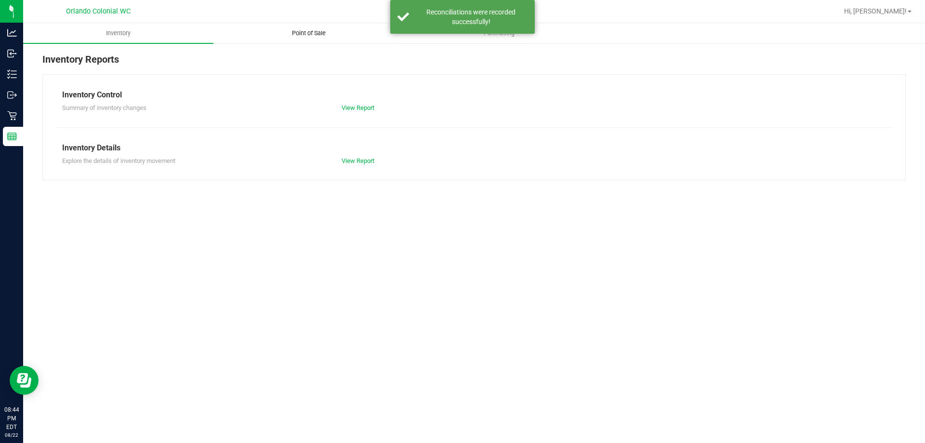
click at [282, 37] on span "Point of Sale" at bounding box center [309, 33] width 60 height 9
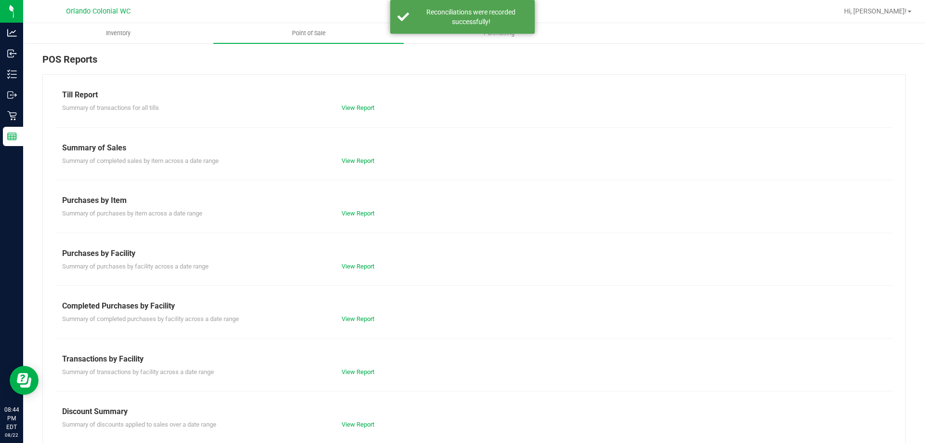
click at [366, 323] on div "View Report" at bounding box center [404, 319] width 140 height 10
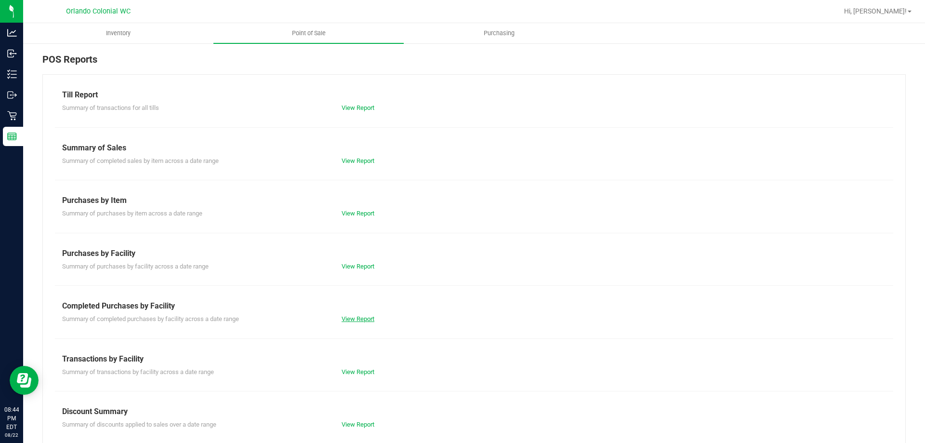
click at [362, 318] on link "View Report" at bounding box center [358, 318] width 33 height 7
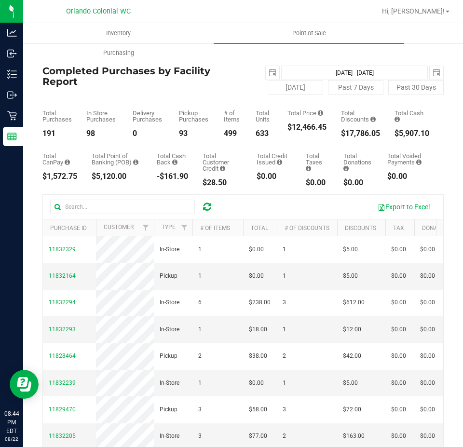
click at [307, 130] on div "$12,466.45" at bounding box center [306, 127] width 39 height 8
copy div "12,466.45"
click at [274, 74] on span "select" at bounding box center [272, 72] width 13 height 13
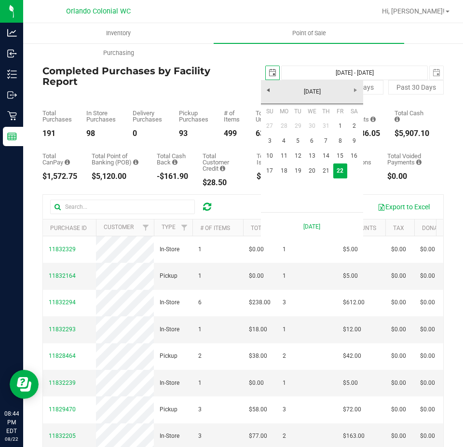
scroll to position [0, 24]
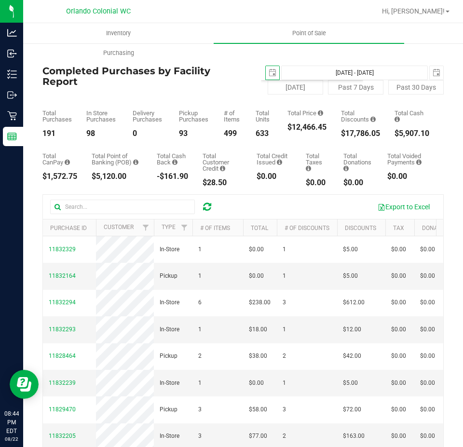
drag, startPoint x: 388, startPoint y: 104, endPoint x: 384, endPoint y: 106, distance: 5.0
click at [388, 104] on div "Total Purchases 191 In Store Purchases 98 Delivery Purchases 0 Pickup Purchases…" at bounding box center [242, 115] width 401 height 43
click at [358, 132] on div "$17,786.05" at bounding box center [360, 134] width 39 height 8
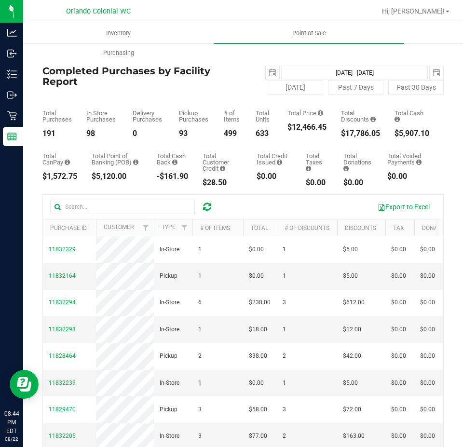
copy div "17,786.05"
click at [268, 73] on span "select" at bounding box center [272, 73] width 8 height 8
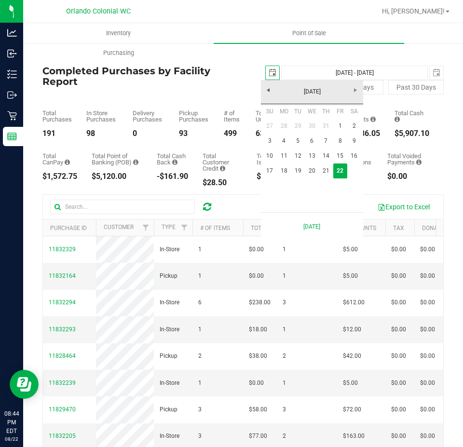
scroll to position [0, 24]
click at [266, 168] on link "17" at bounding box center [270, 170] width 14 height 15
type input "2025-08-17"
type input "Aug 17, 2025 - Aug 22, 2025"
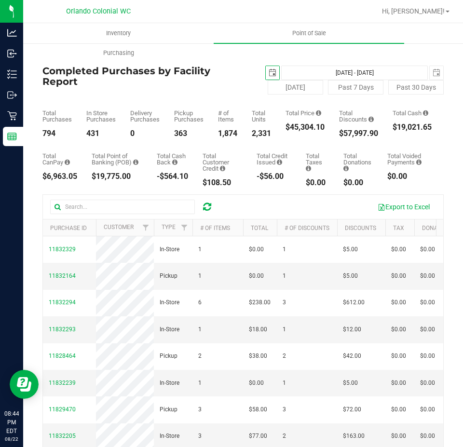
click at [296, 129] on div "$45,304.10" at bounding box center [304, 127] width 39 height 8
copy div "45,304.10"
click at [268, 70] on span "select" at bounding box center [272, 73] width 8 height 8
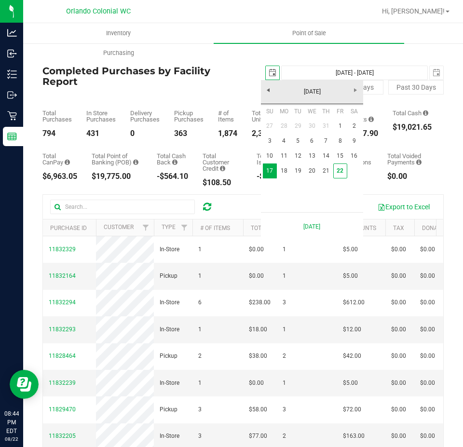
scroll to position [0, 24]
click at [342, 122] on link "1" at bounding box center [340, 126] width 14 height 15
type input "2025-08-01"
type input "Aug 1, 2025 - Aug 22, 2025"
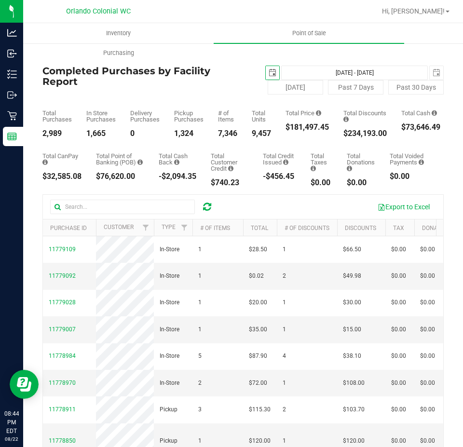
click at [308, 128] on div "$181,497.45" at bounding box center [306, 127] width 43 height 8
copy div "181,497.45"
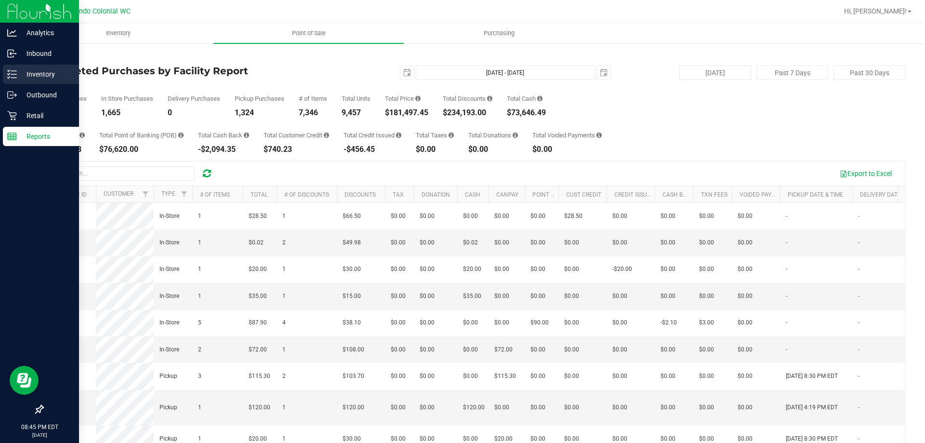
click at [22, 72] on p "Inventory" at bounding box center [46, 74] width 58 height 12
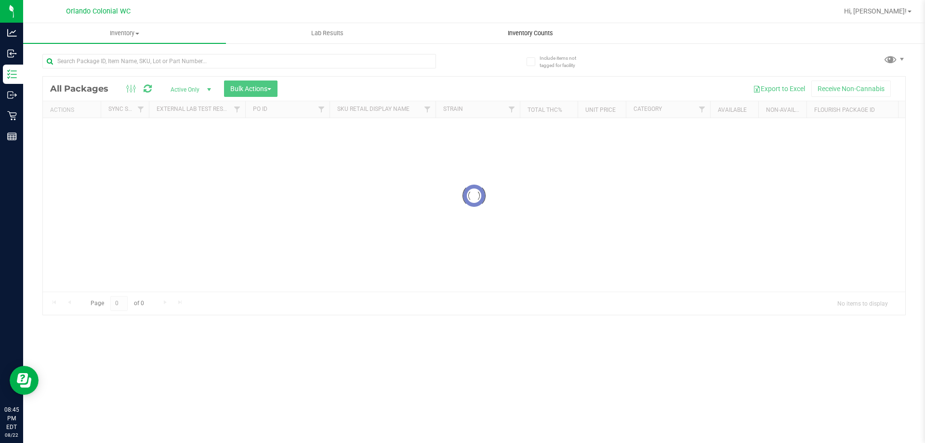
click at [506, 32] on span "Inventory Counts" at bounding box center [530, 33] width 71 height 9
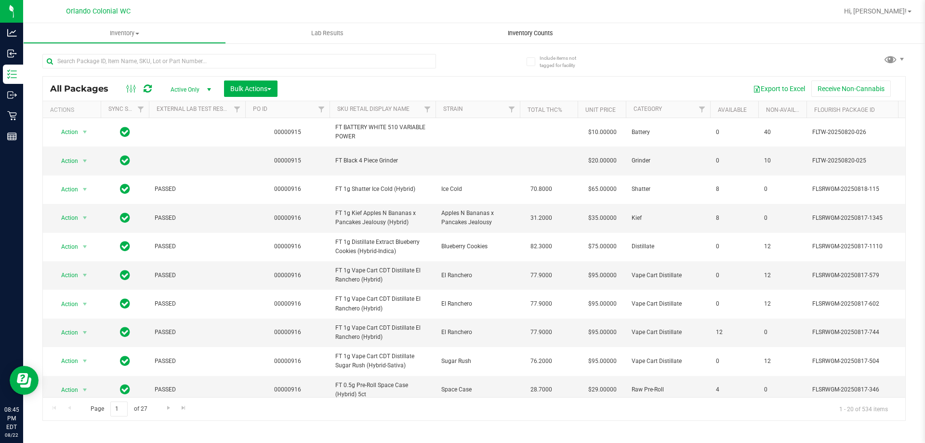
click at [522, 32] on span "Inventory Counts" at bounding box center [530, 33] width 71 height 9
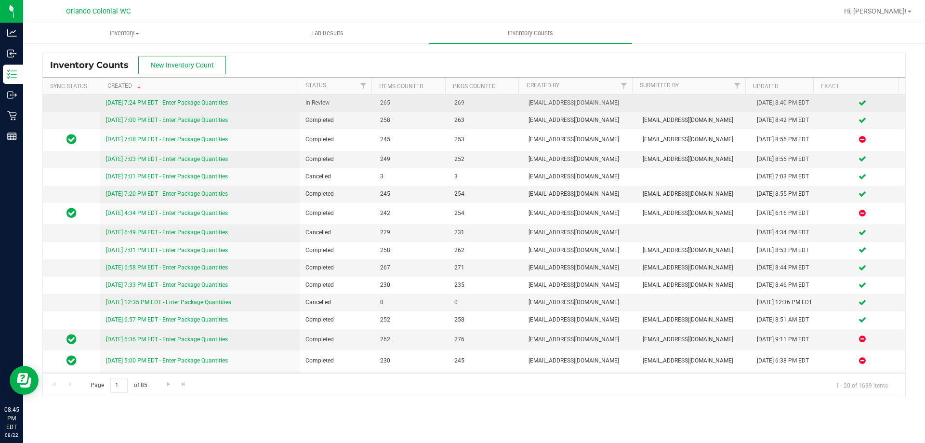
click at [223, 101] on link "8/22/25 7:24 PM EDT - Enter Package Quantities" at bounding box center [167, 102] width 122 height 7
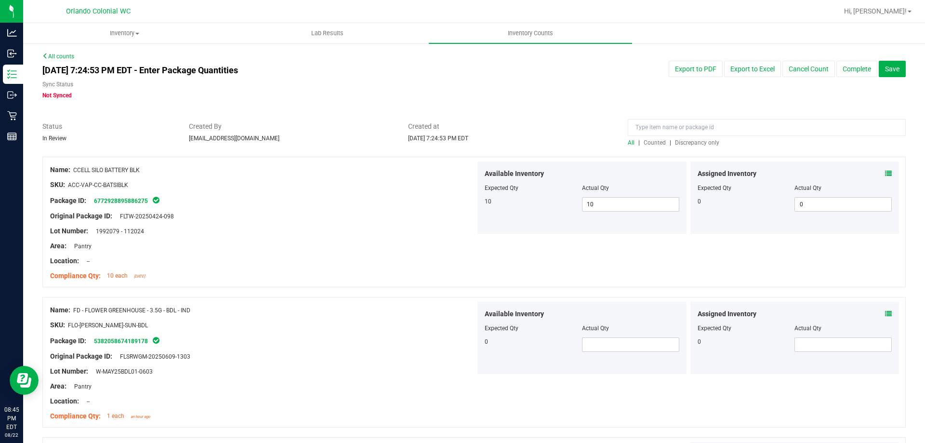
click at [692, 145] on span "Discrepancy only" at bounding box center [697, 142] width 44 height 7
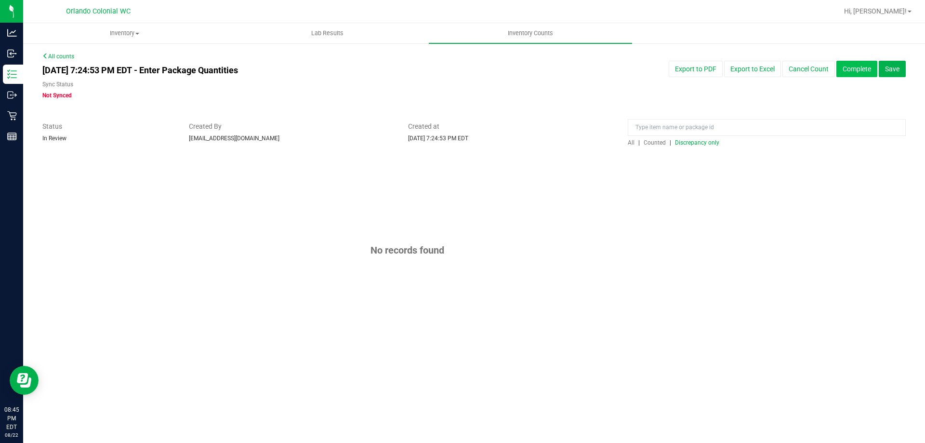
click at [847, 69] on button "Complete" at bounding box center [856, 69] width 41 height 16
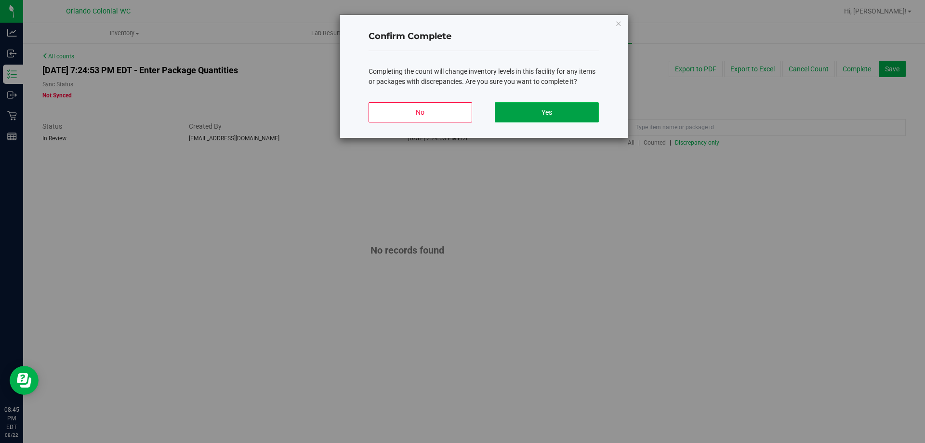
click at [572, 110] on button "Yes" at bounding box center [547, 112] width 104 height 20
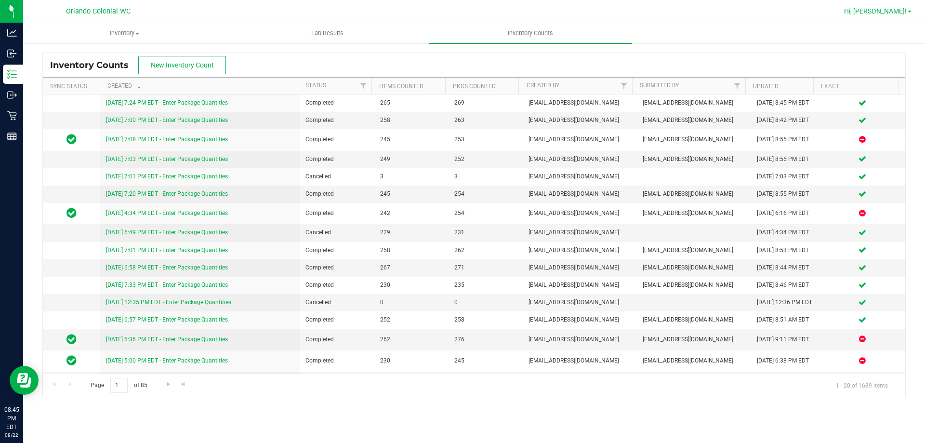
click at [899, 14] on span "Hi, [PERSON_NAME]!" at bounding box center [875, 11] width 63 height 8
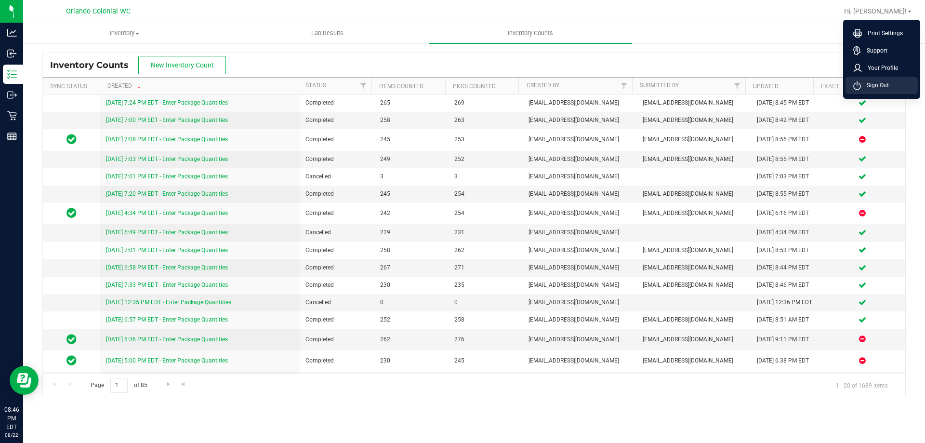
click at [876, 87] on span "Sign Out" at bounding box center [875, 85] width 28 height 10
